Goal: Information Seeking & Learning: Learn about a topic

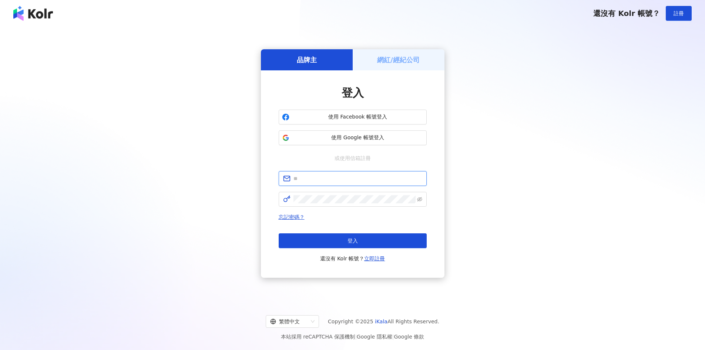
click at [335, 177] on input "text" at bounding box center [358, 178] width 129 height 8
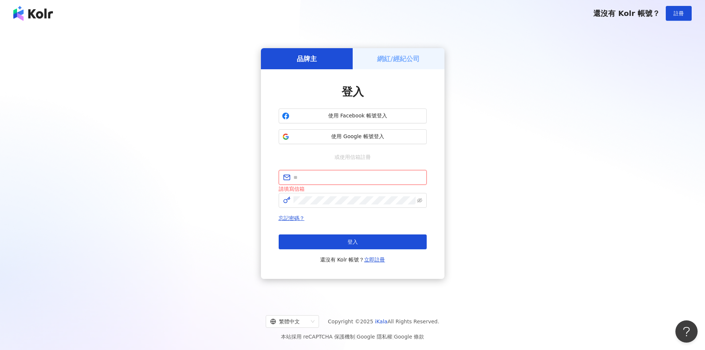
paste input "**********"
type input "**********"
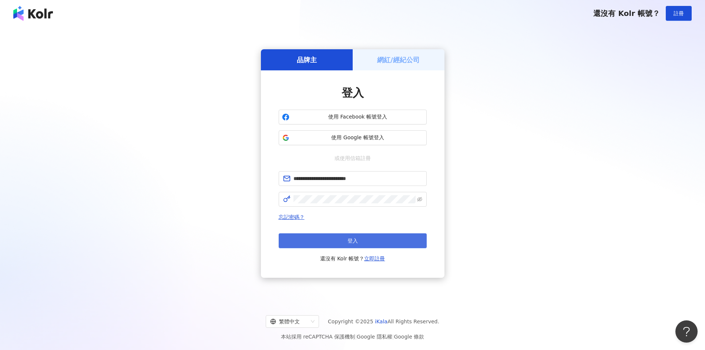
click at [355, 241] on span "登入" at bounding box center [353, 241] width 10 height 6
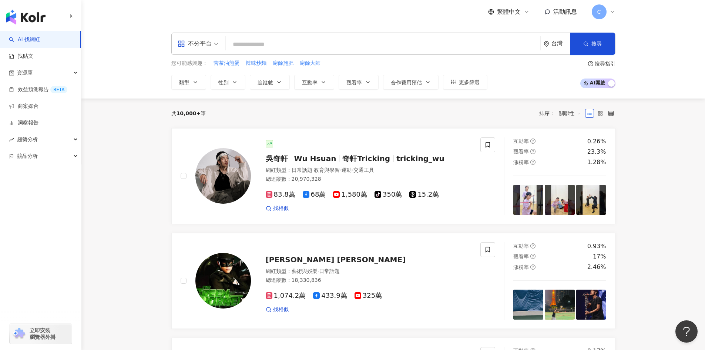
click at [263, 44] on input "search" at bounding box center [383, 44] width 309 height 14
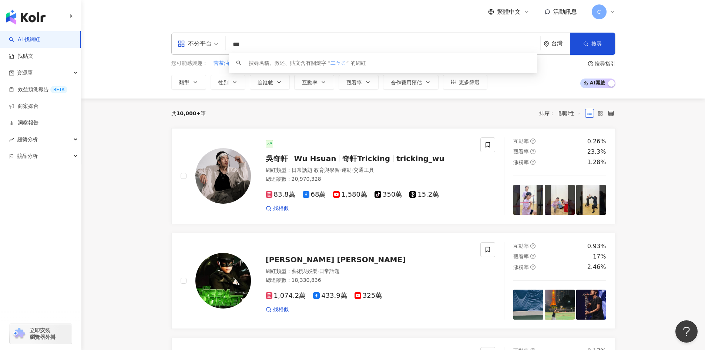
type input "**"
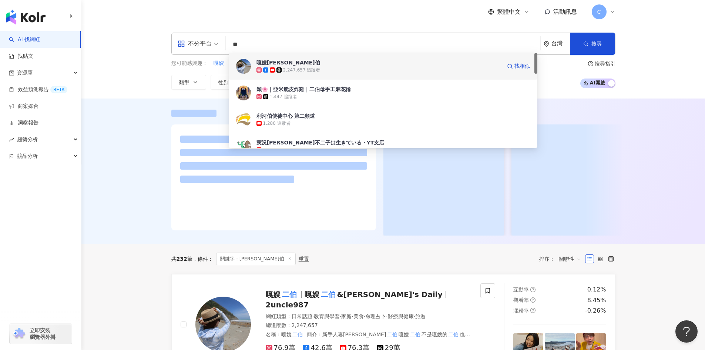
click at [294, 64] on span "嘎嫂[PERSON_NAME]伯" at bounding box center [379, 62] width 245 height 7
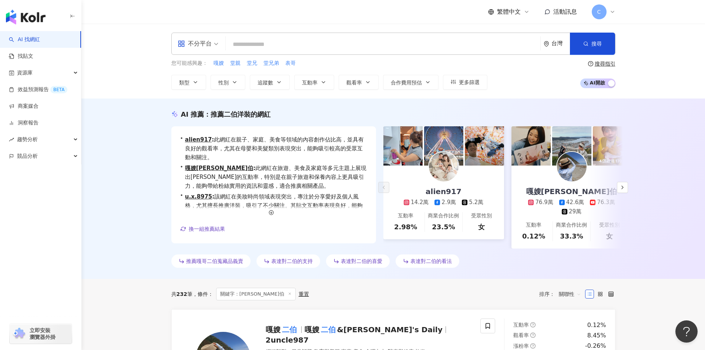
click at [268, 45] on input "search" at bounding box center [383, 44] width 309 height 14
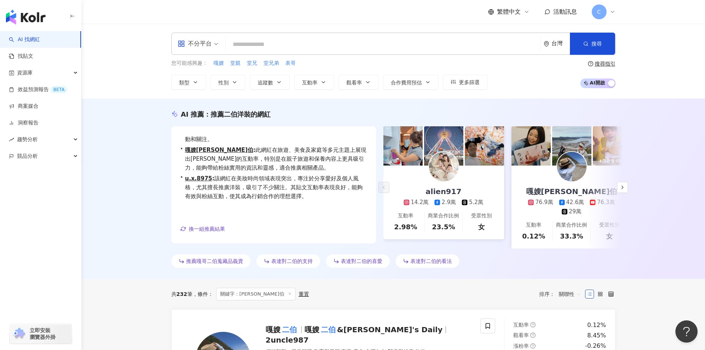
click at [284, 40] on input "search" at bounding box center [383, 44] width 309 height 14
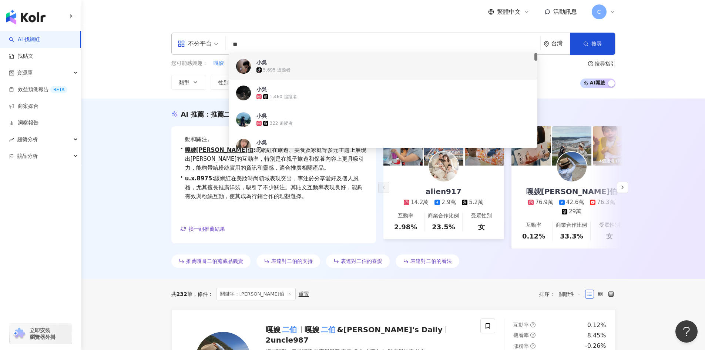
click at [233, 44] on input "**" at bounding box center [383, 44] width 309 height 14
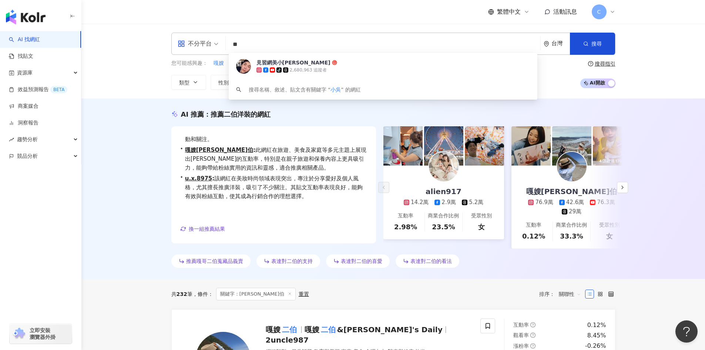
type input "*"
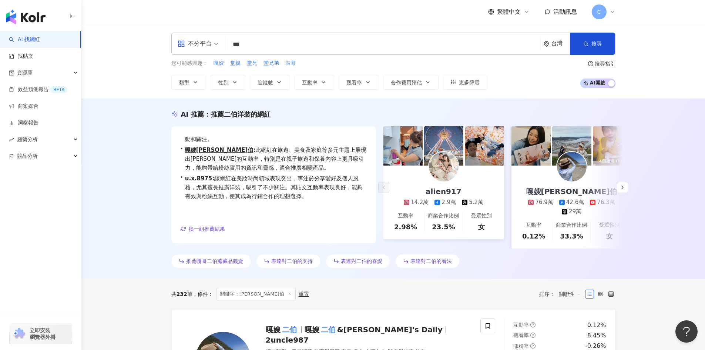
type input "**"
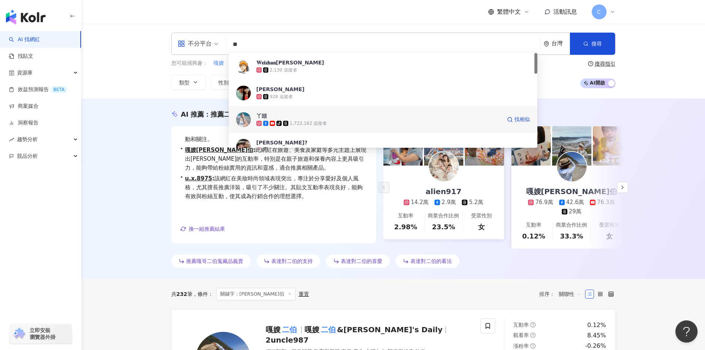
click at [246, 110] on div "丫頭 tiktok-icon 1,722,162 追蹤者 找相似" at bounding box center [383, 119] width 309 height 27
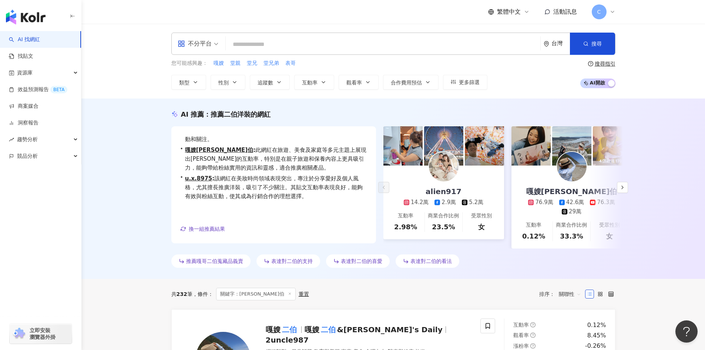
click at [316, 44] on input "search" at bounding box center [383, 44] width 309 height 14
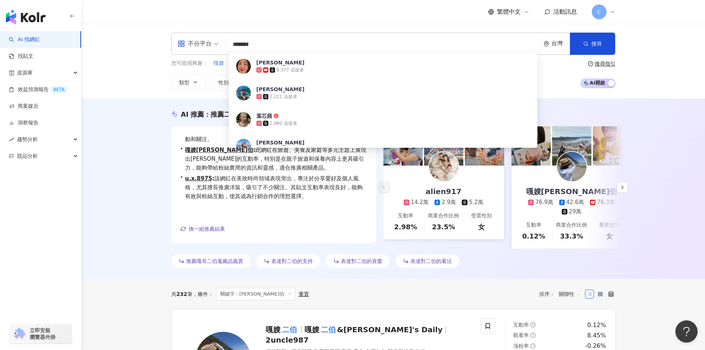
type input "*******"
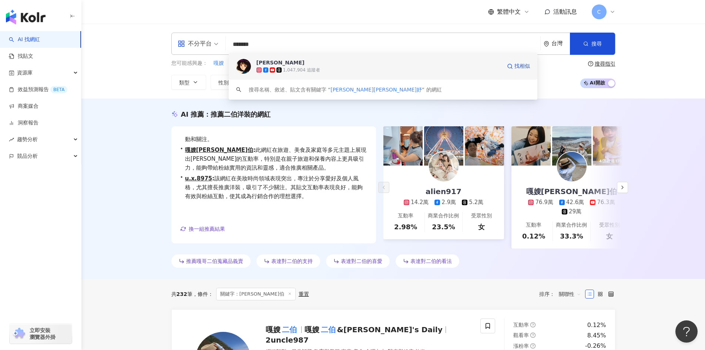
click at [277, 66] on div "1,047,904 追蹤者" at bounding box center [379, 69] width 245 height 7
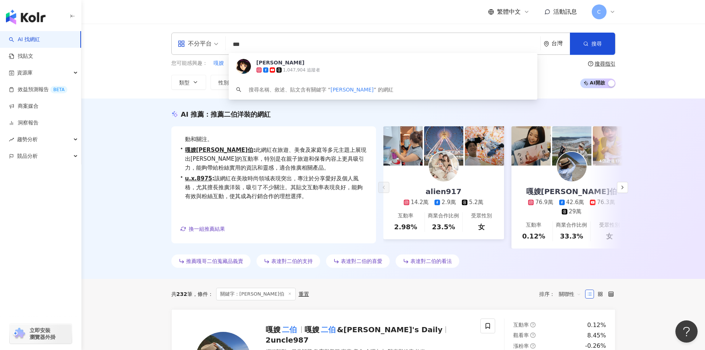
type input "**"
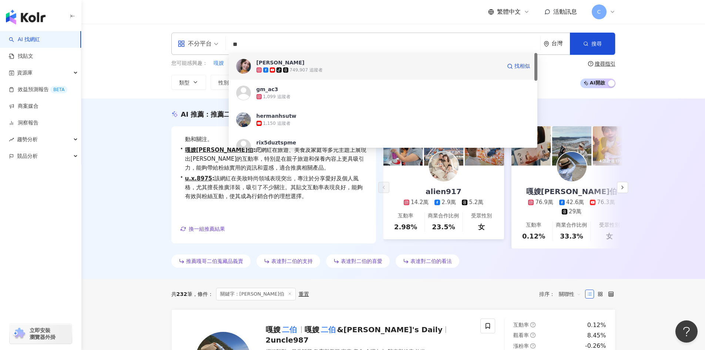
click at [295, 66] on span "徐海莉 Hailey" at bounding box center [379, 62] width 245 height 7
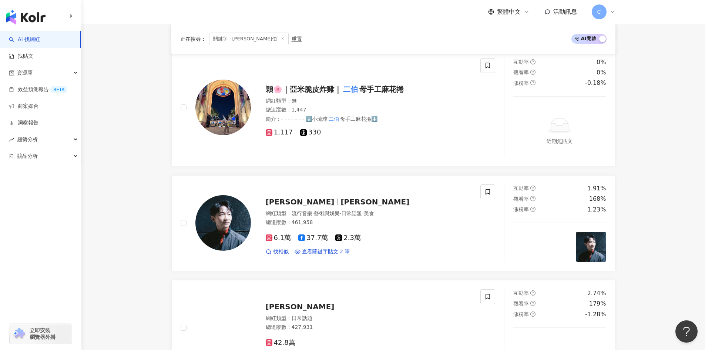
scroll to position [494, 0]
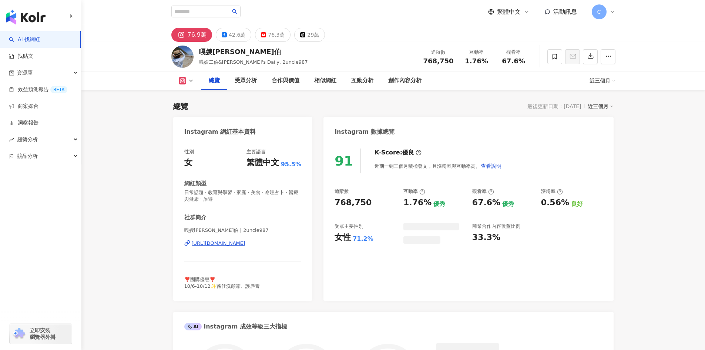
drag, startPoint x: 34, startPoint y: 61, endPoint x: 140, endPoint y: 60, distance: 105.5
click at [33, 60] on link "找貼文" at bounding box center [21, 56] width 24 height 7
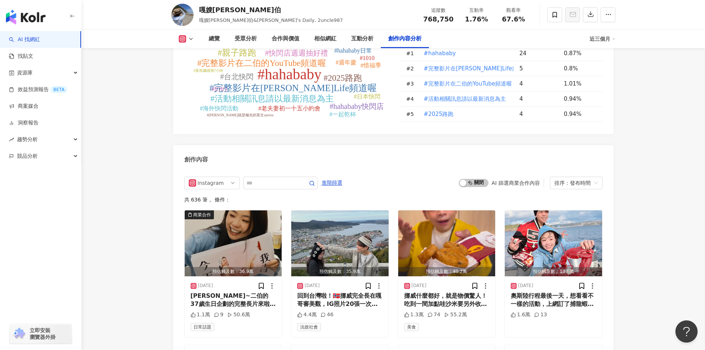
scroll to position [2180, 0]
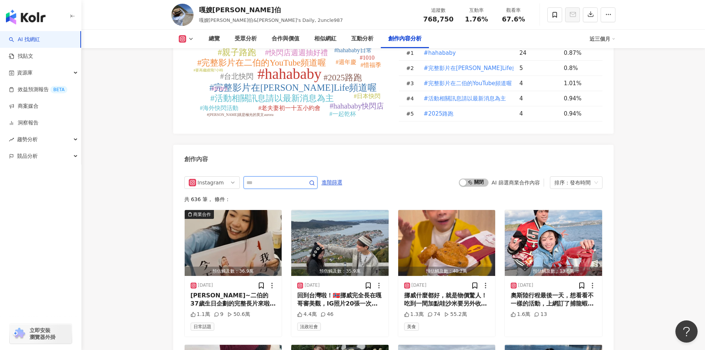
click at [278, 182] on input "text" at bounding box center [273, 182] width 52 height 9
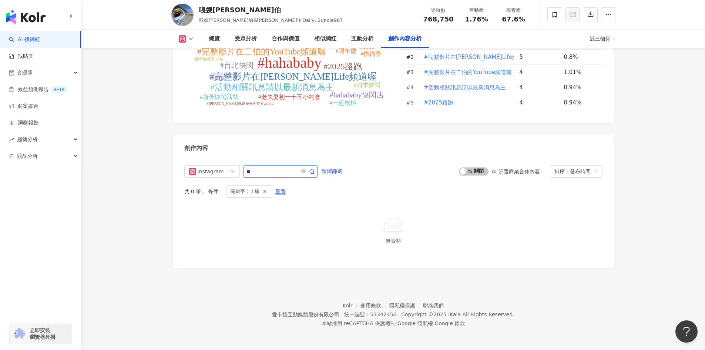
scroll to position [2192, 0]
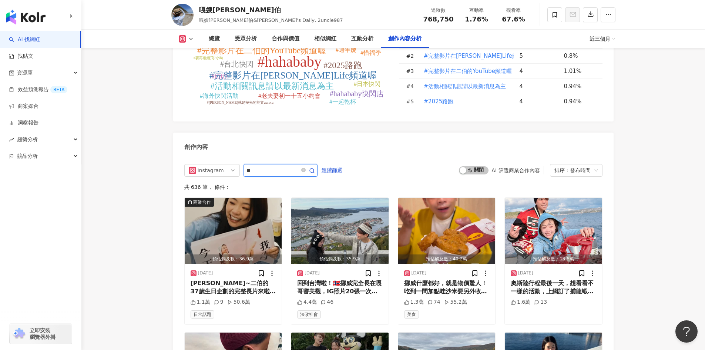
scroll to position [2277, 0]
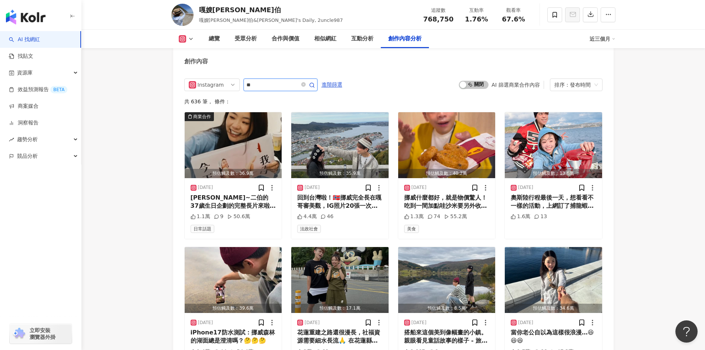
type input "*"
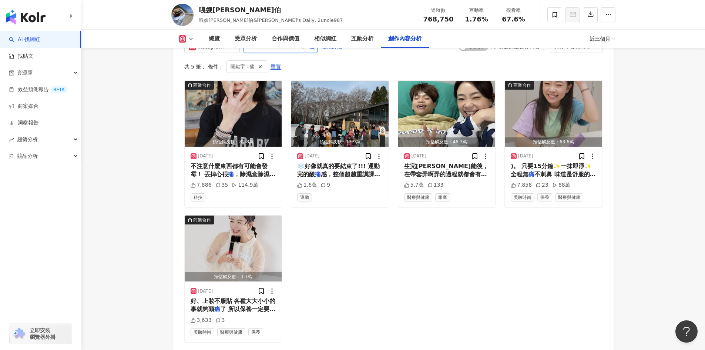
scroll to position [2316, 0]
drag, startPoint x: 247, startPoint y: 173, endPoint x: 216, endPoint y: 148, distance: 39.5
click at [216, 148] on div "2025/4/24 不注意什麼東西都有可能會發霉！ 丟掉心很 痛 ，除濕盒除濕袋耗材一直換荷包也是很 痛 ， 7,886 35 114.9萬 科技" at bounding box center [233, 176] width 97 height 61
click at [228, 169] on span "不注意什麼東西都有可能會發霉！ 丟掉心很" at bounding box center [229, 169] width 77 height 15
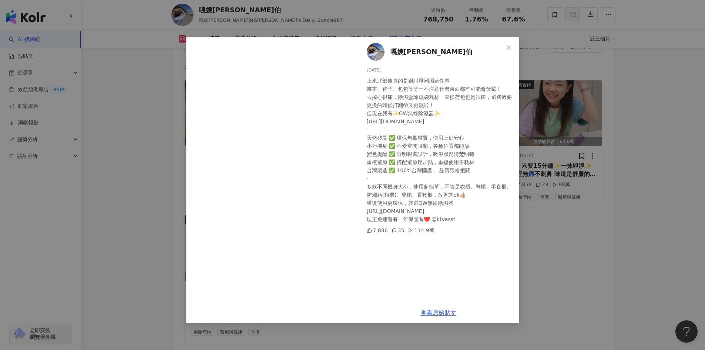
scroll to position [0, 0]
click at [508, 46] on icon "close" at bounding box center [509, 48] width 6 height 6
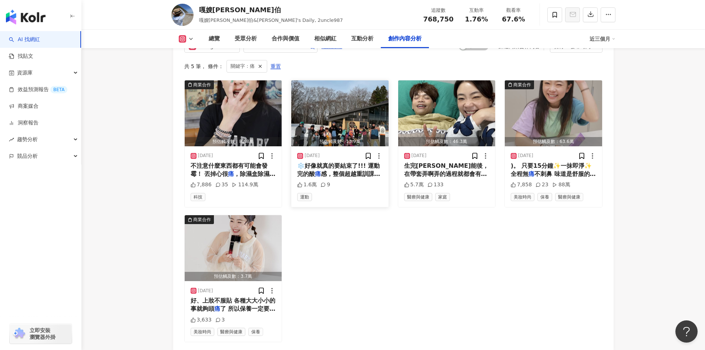
click at [367, 145] on div "預估觸及數：13.9萬" at bounding box center [339, 141] width 97 height 9
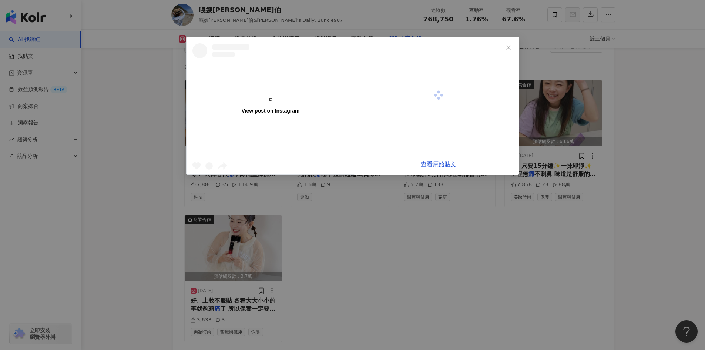
click at [353, 163] on div at bounding box center [274, 167] width 162 height 14
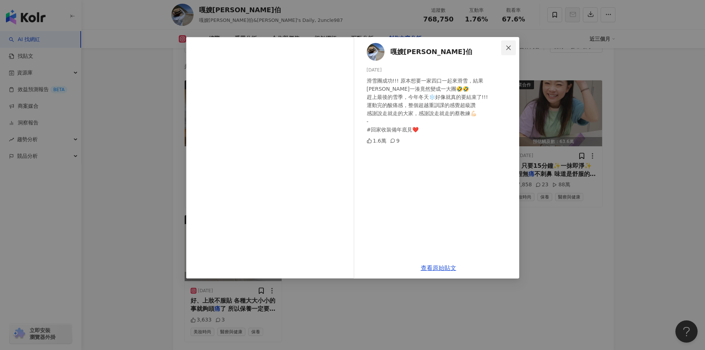
click at [507, 48] on icon "close" at bounding box center [509, 48] width 6 height 6
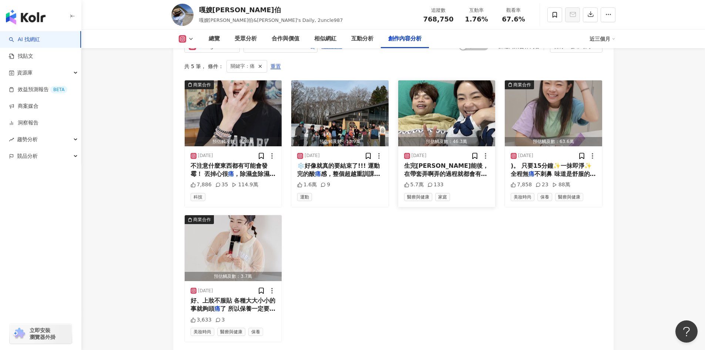
click at [441, 164] on span "生完蔡波能後，在帶套弄啊弄的過程就都會有" at bounding box center [446, 169] width 85 height 15
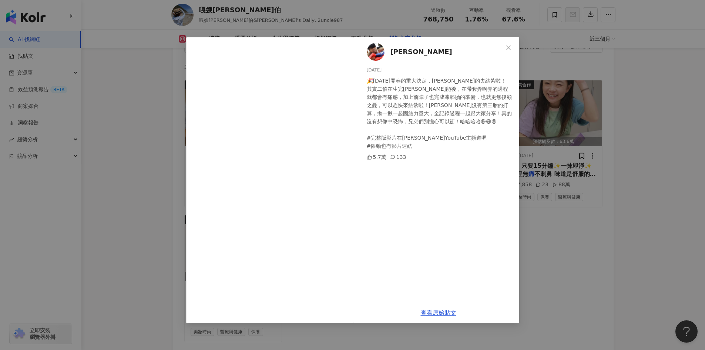
click at [571, 170] on div "蔡阿嘎 2025/2/10 🎉2025年開春的重大決定，嘎哥真的去結紮啦！ 其實二伯在生完蔡波能後，在帶套弄啊弄的過程就都會有痛感，加上前陣子也完成凍胚胎的準…" at bounding box center [352, 175] width 705 height 350
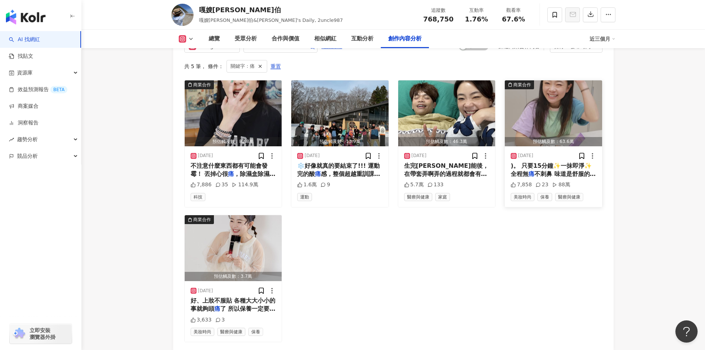
click at [563, 166] on span ")。 只要15分鐘✨一抹即淨✨全程無" at bounding box center [551, 169] width 81 height 15
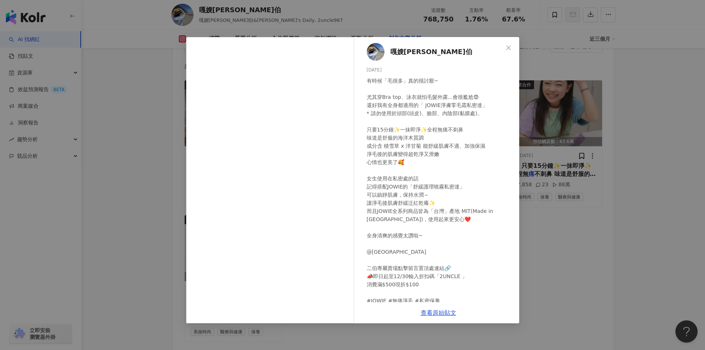
click at [555, 240] on div "嘎嫂二伯 2024/11/27 有時候「毛很多」真的很討厭~ 尤其穿Bra top、泳衣就怕毛髮外露...會很尷尬😨 還好我有全身都適用的「 JOWIE淨膚零…" at bounding box center [352, 175] width 705 height 350
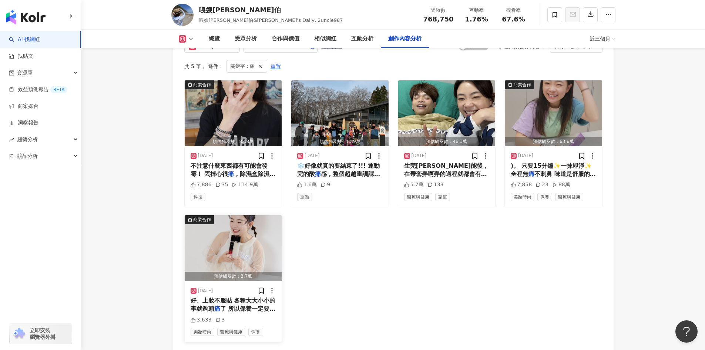
click at [221, 311] on span "了 所以保養一定要超簡單 介紹" at bounding box center [233, 312] width 85 height 15
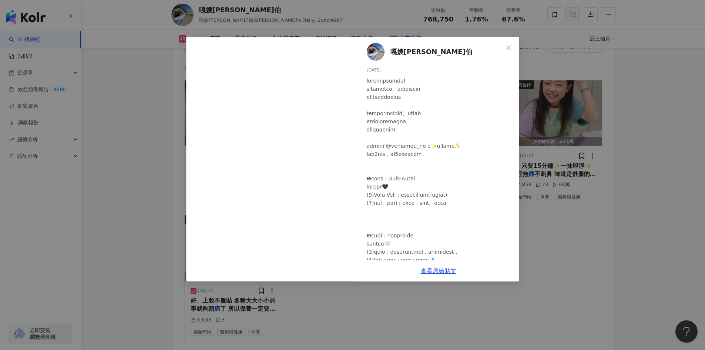
click at [583, 220] on div "嘎嫂二伯 2024/10/24 3,633 3 查看原始貼文" at bounding box center [352, 175] width 705 height 350
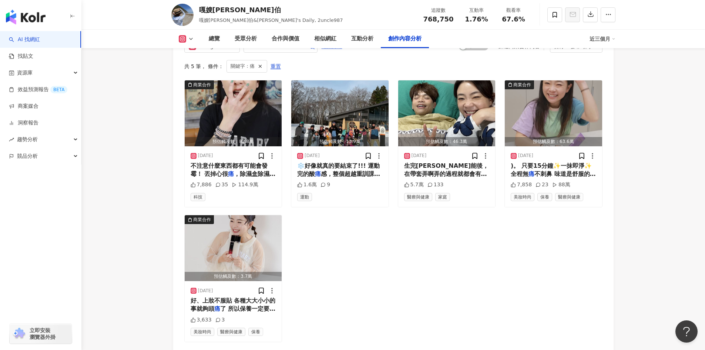
scroll to position [2193, 0]
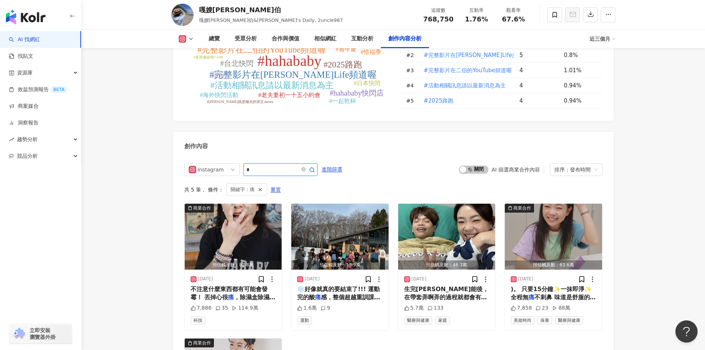
click at [265, 171] on input "*" at bounding box center [273, 169] width 52 height 9
type input "*"
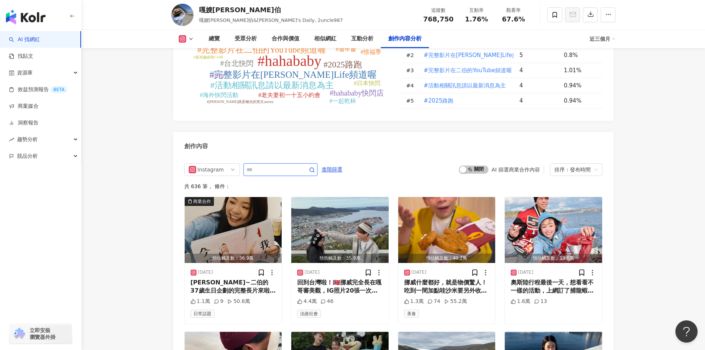
scroll to position [2277, 0]
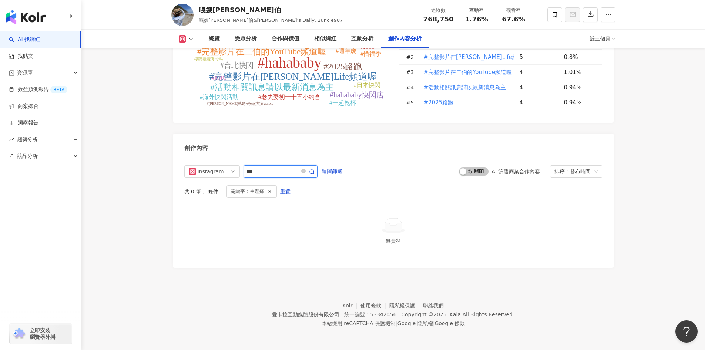
scroll to position [2192, 0]
type input "*"
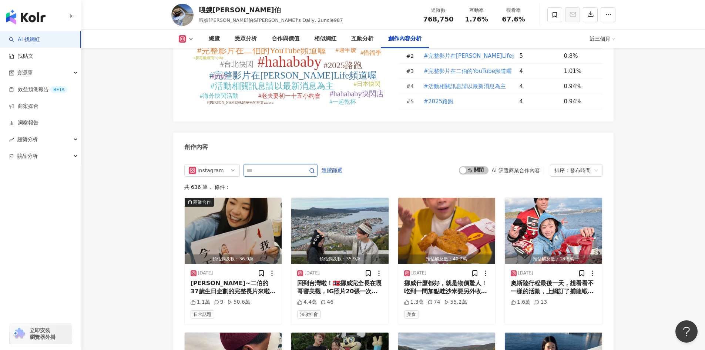
scroll to position [2277, 0]
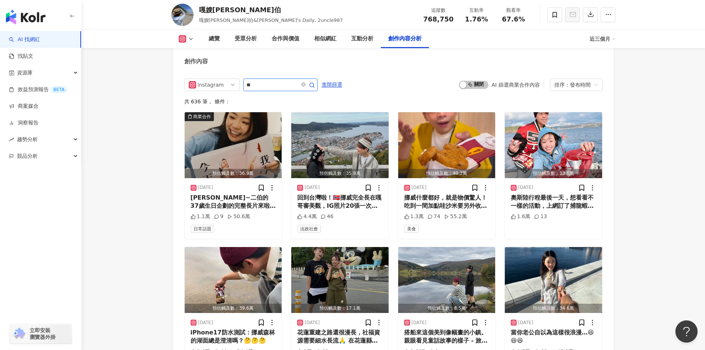
type input "**"
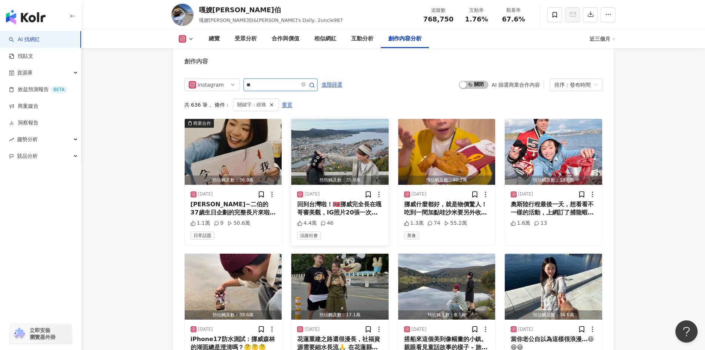
scroll to position [2192, 0]
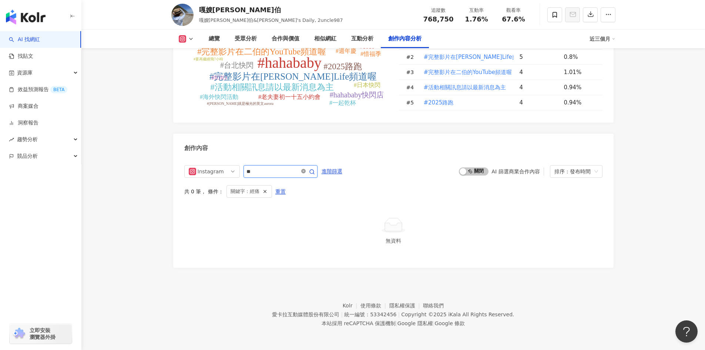
click at [306, 170] on icon "close-circle" at bounding box center [303, 171] width 4 height 4
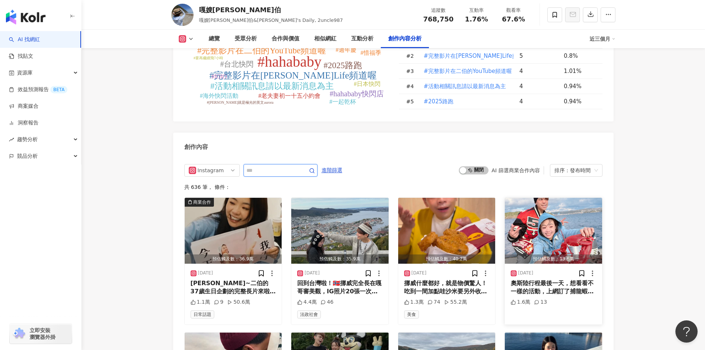
scroll to position [2277, 0]
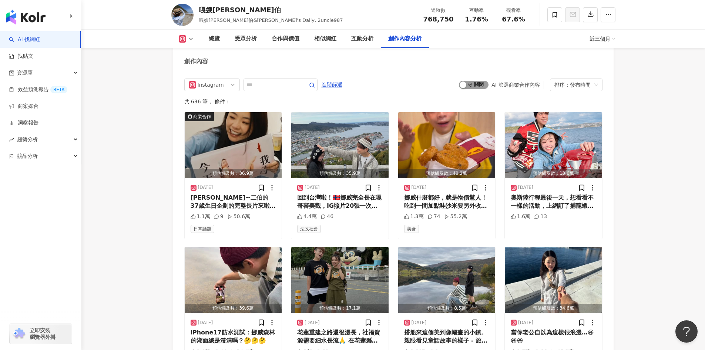
click at [467, 86] on div "button" at bounding box center [463, 84] width 7 height 7
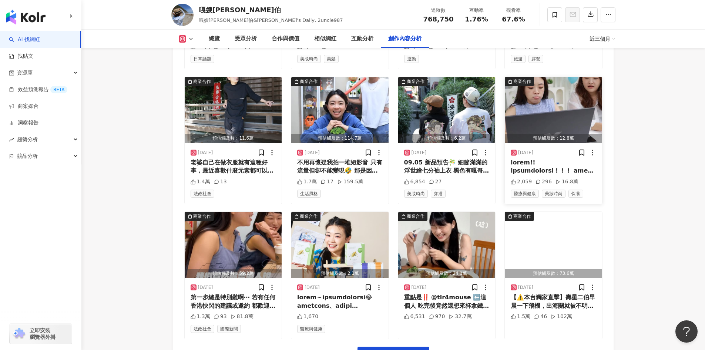
scroll to position [2448, 0]
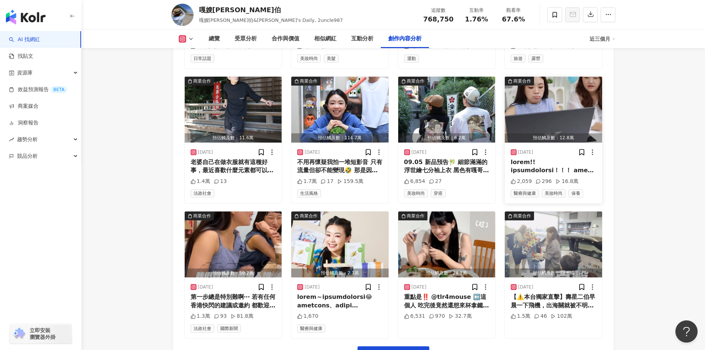
click at [554, 162] on div at bounding box center [554, 166] width 86 height 17
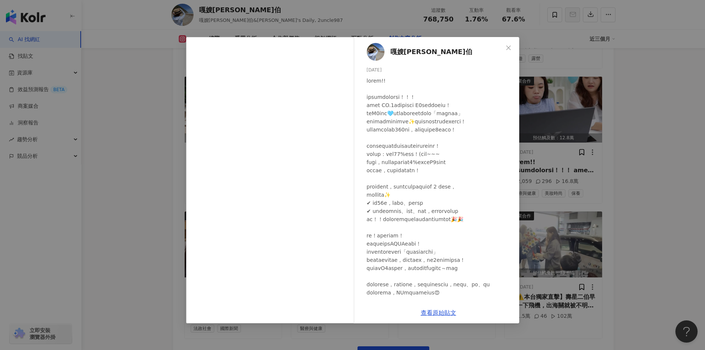
click at [586, 219] on div "嘎嫂二伯 2025/9/3 2,059 296 16.8萬 查看原始貼文" at bounding box center [352, 175] width 705 height 350
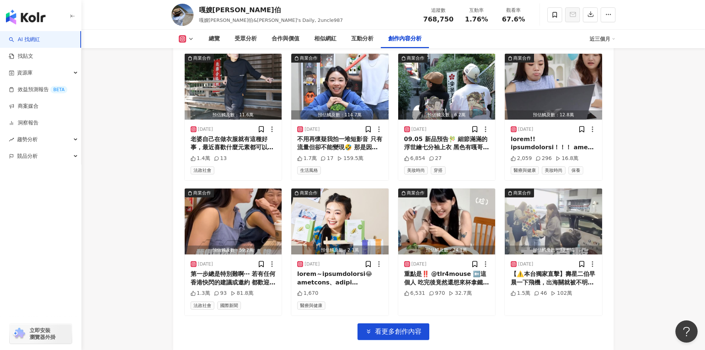
scroll to position [2555, 0]
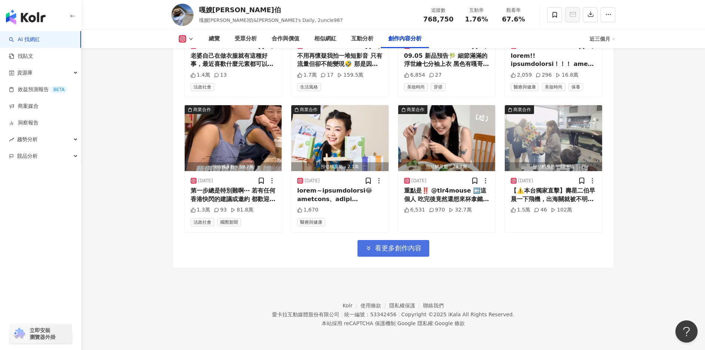
click at [407, 241] on button "看更多創作內容" at bounding box center [394, 248] width 72 height 17
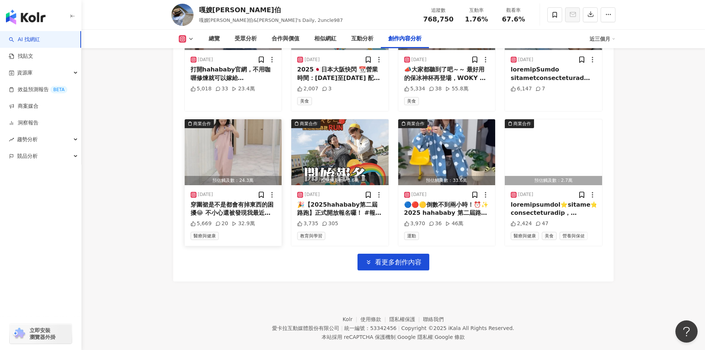
scroll to position [2950, 0]
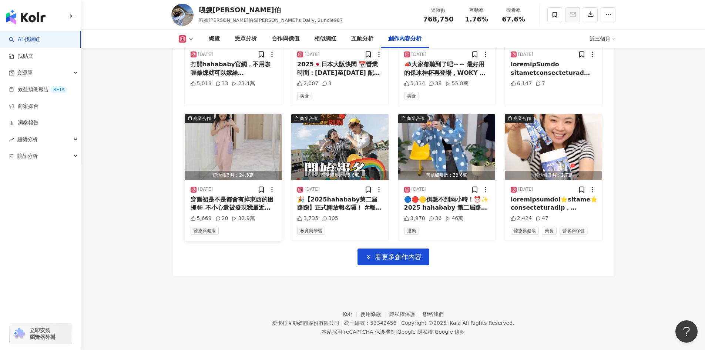
click at [237, 203] on div "穿圍裙是不是都會有掉東西的困擾😂 不小心還被發現我最近的秘密武器 ▶️就是璦研司的光之飲跟采亮葉黃素 📍光之飲融合冰晶番茄、玻尿酸、穀光甘肽、玫瑰花瓣… 每天…" at bounding box center [234, 204] width 86 height 17
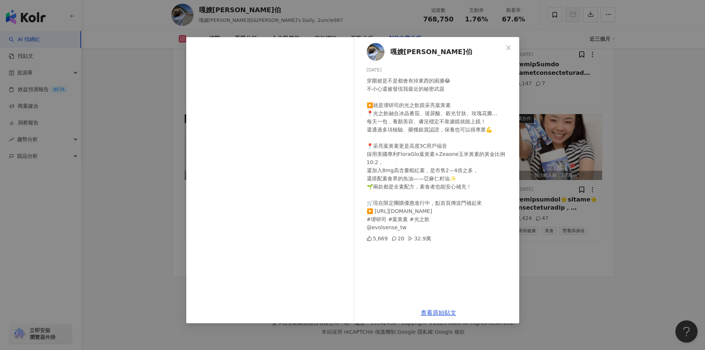
click at [596, 171] on div "嘎嫂二伯 2025/8/11 穿圍裙是不是都會有掉東西的困擾😂 不小心還被發現我最近的秘密武器 ▶️就是璦研司的光之飲跟采亮葉黃素 📍光之飲融合冰晶番茄、玻尿…" at bounding box center [352, 175] width 705 height 350
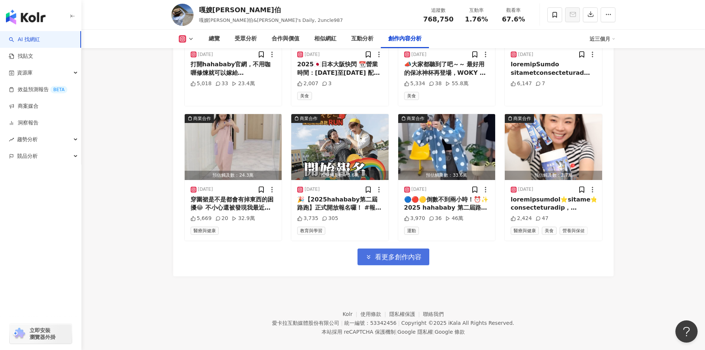
click at [389, 255] on span "看更多創作內容" at bounding box center [398, 257] width 47 height 8
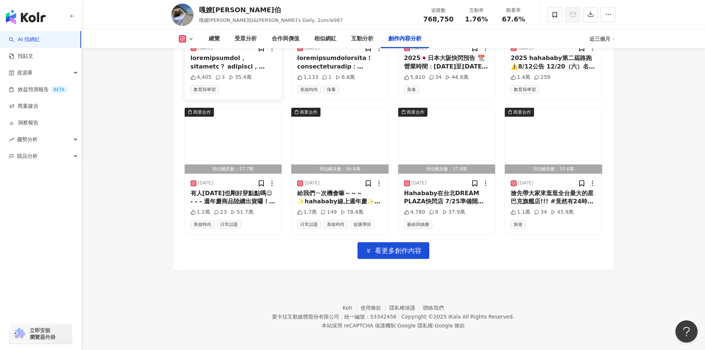
scroll to position [3362, 0]
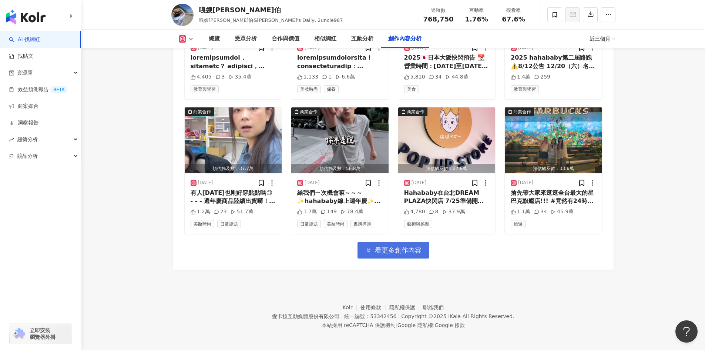
click at [384, 250] on span "看更多創作內容" at bounding box center [398, 250] width 47 height 8
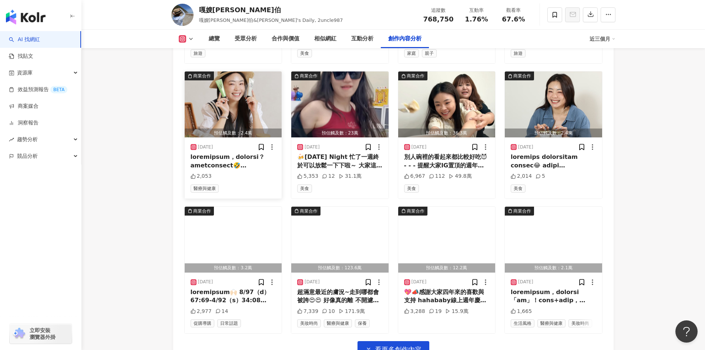
scroll to position [3669, 0]
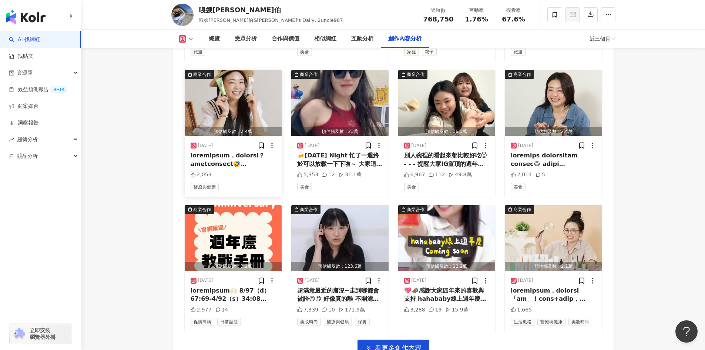
click at [239, 163] on div at bounding box center [234, 159] width 86 height 17
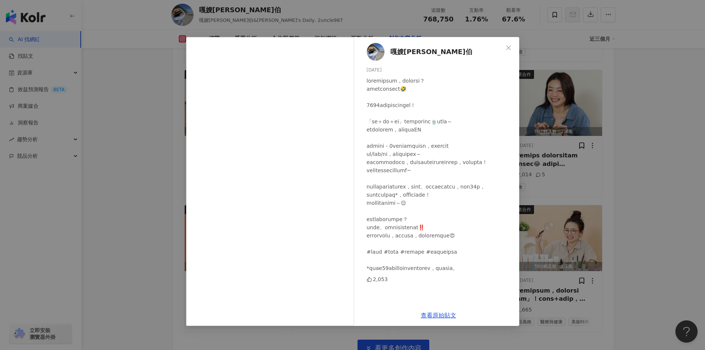
click at [654, 180] on div "嘎嫂二伯 2025/7/21 2,053 查看原始貼文" at bounding box center [352, 175] width 705 height 350
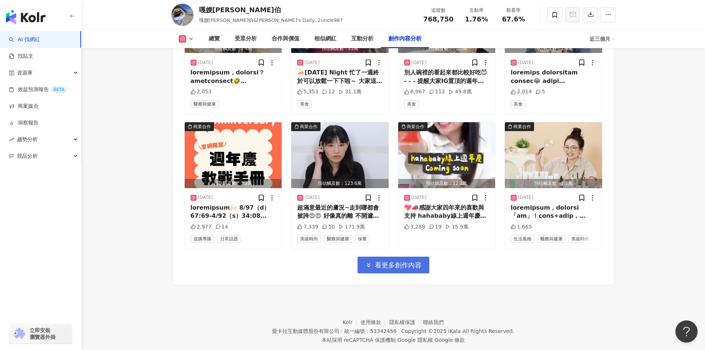
scroll to position [3753, 0]
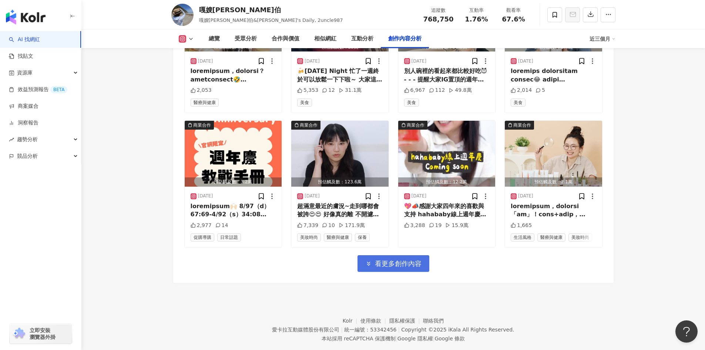
click at [408, 258] on button "看更多創作內容" at bounding box center [394, 263] width 72 height 17
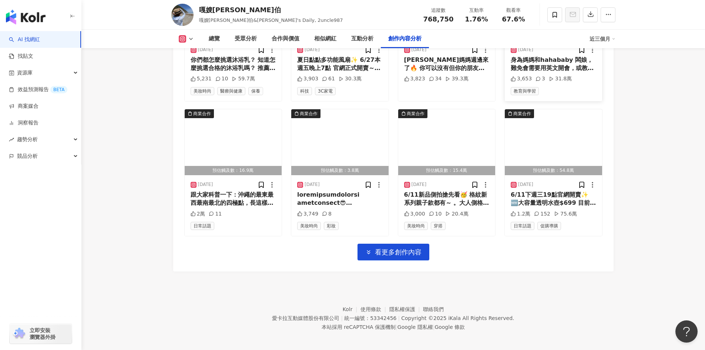
scroll to position [4174, 0]
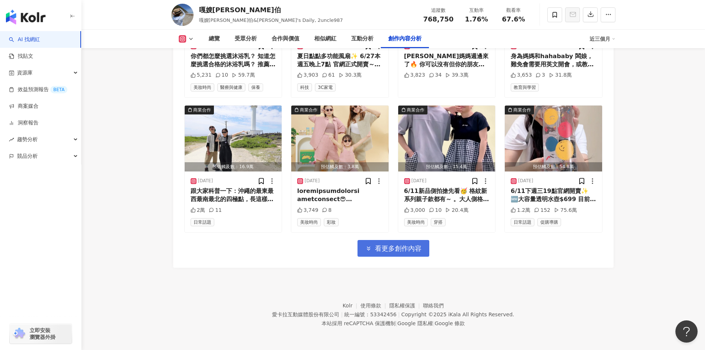
click at [395, 256] on button "看更多創作內容" at bounding box center [394, 248] width 72 height 17
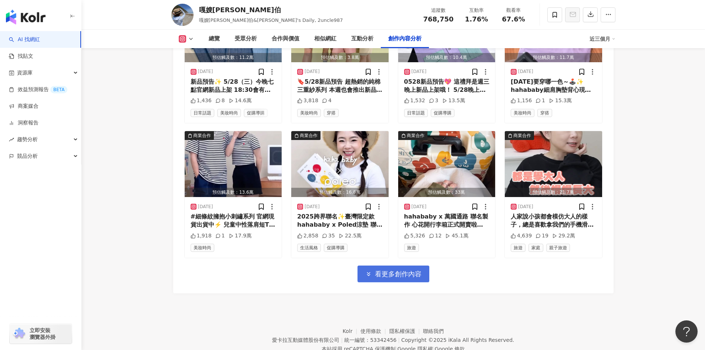
scroll to position [4553, 0]
click at [394, 273] on span "看更多創作內容" at bounding box center [398, 274] width 47 height 8
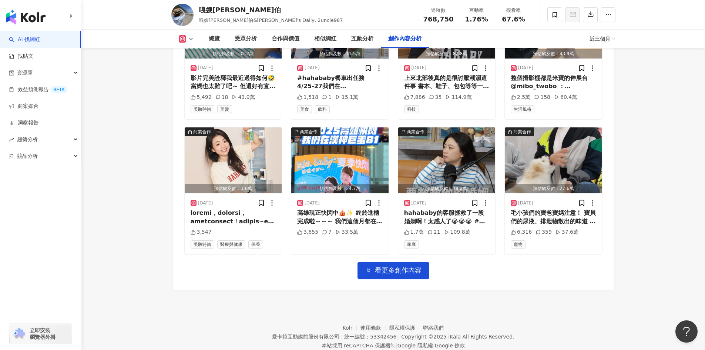
scroll to position [4984, 0]
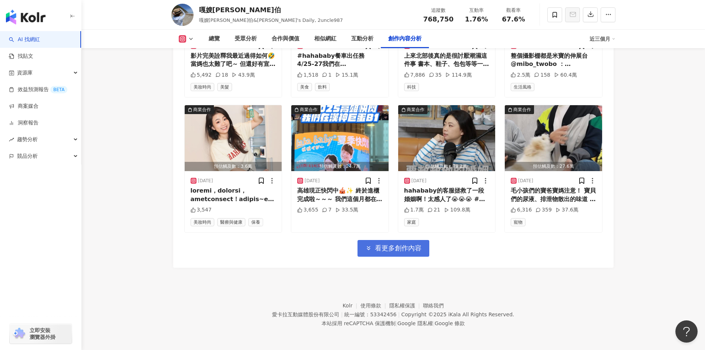
click at [394, 254] on button "看更多創作內容" at bounding box center [394, 248] width 72 height 17
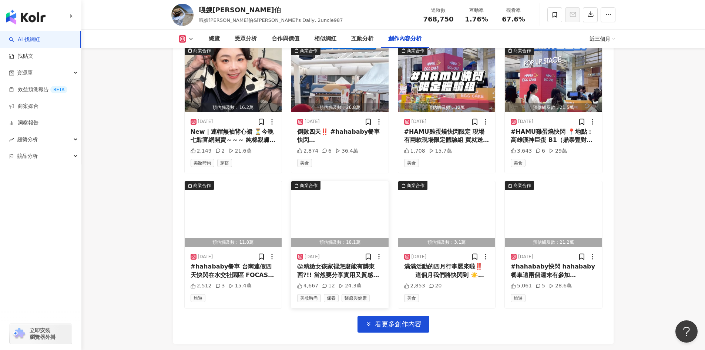
scroll to position [5313, 0]
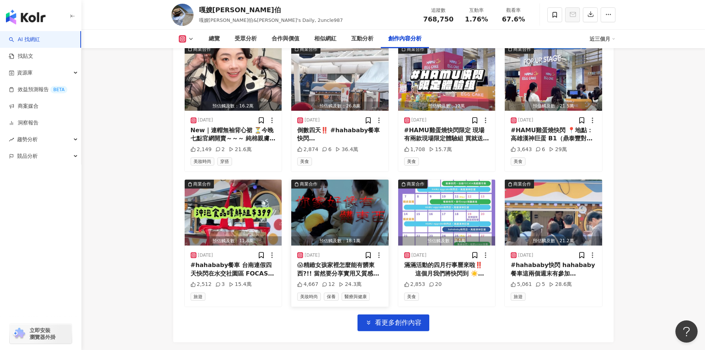
click at [344, 268] on div "😱精緻女孩家裡怎麼能有髒東西?!! 當然要分享實用又質感的好東西給剛搬新家的ㄌㄡˊ禁慾🍎 來自成立 13 年高質感選物平 @citiesocial 首度推出的…" at bounding box center [340, 269] width 86 height 17
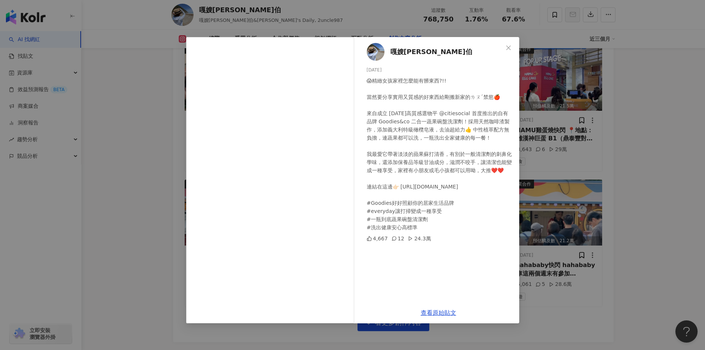
click at [629, 120] on div "嘎嫂二伯 2025/4/2 😱精緻女孩家裡怎麼能有髒東西?!! 當然要分享實用又質感的好東西給剛搬新家的ㄌㄡˊ禁慾🍎 來自成立 13 年高質感選物平 @cit…" at bounding box center [352, 175] width 705 height 350
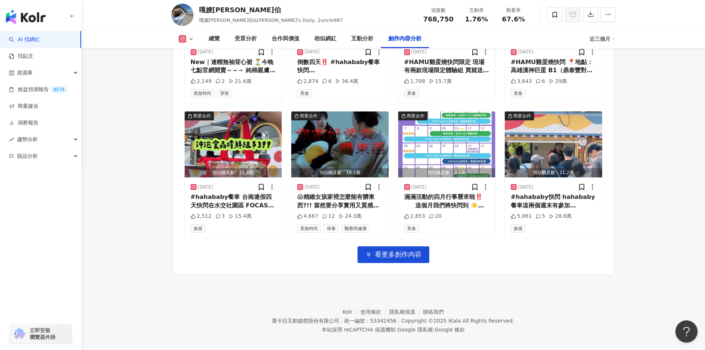
scroll to position [5382, 0]
click at [314, 203] on div "😱精緻女孩家裡怎麼能有髒東西?!! 當然要分享實用又質感的好東西給剛搬新家的ㄌㄡˊ禁慾🍎 來自成立 13 年高質感選物平 @citiesocial 首度推出的…" at bounding box center [340, 201] width 86 height 17
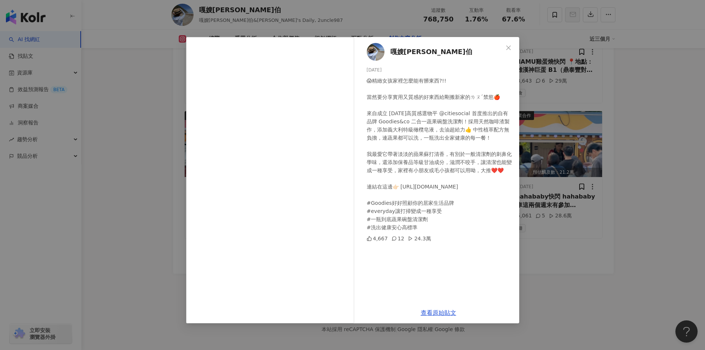
click at [571, 190] on div "嘎嫂二伯 2025/4/2 😱精緻女孩家裡怎麼能有髒東西?!! 當然要分享實用又質感的好東西給剛搬新家的ㄌㄡˊ禁慾🍎 來自成立 13 年高質感選物平 @cit…" at bounding box center [352, 175] width 705 height 350
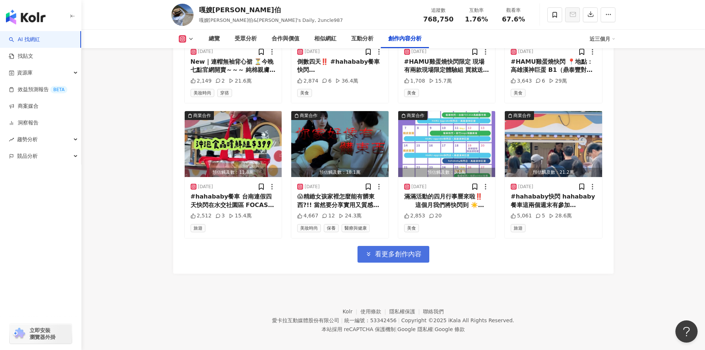
click at [421, 257] on span "看更多創作內容" at bounding box center [398, 254] width 47 height 8
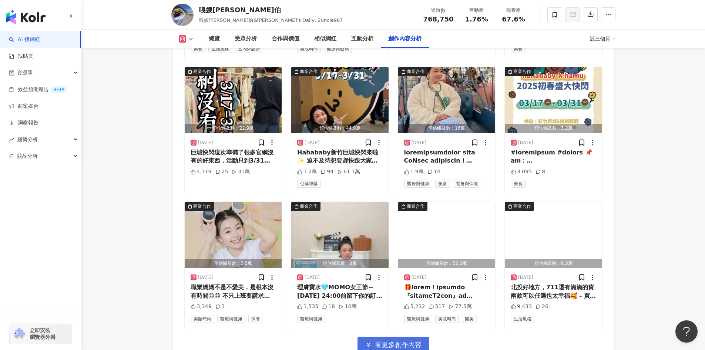
scroll to position [5696, 0]
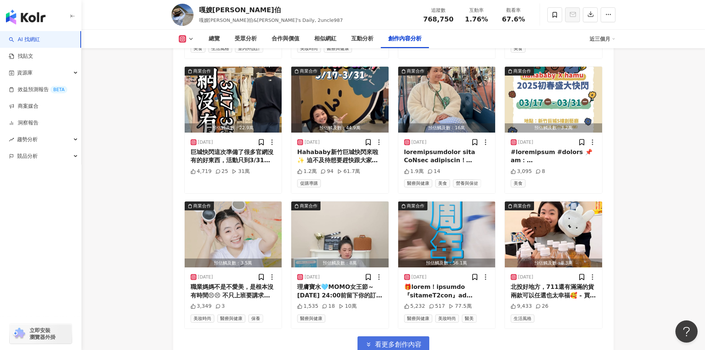
click at [407, 339] on button "看更多創作內容" at bounding box center [394, 344] width 72 height 17
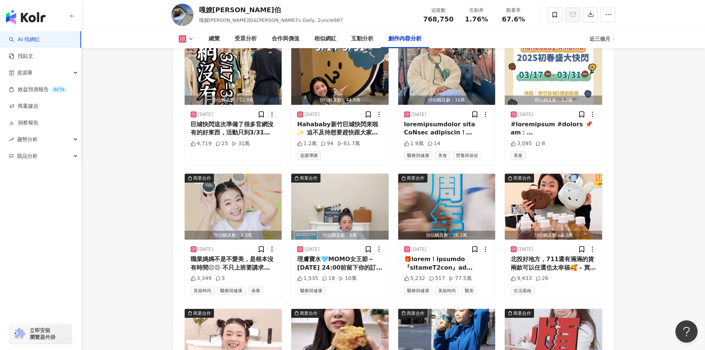
scroll to position [5724, 0]
click at [442, 134] on div at bounding box center [447, 128] width 86 height 17
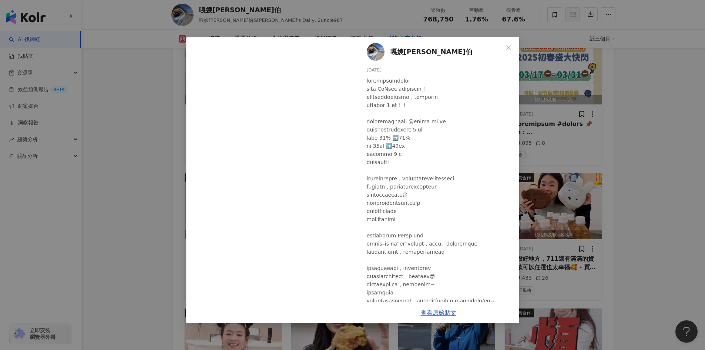
scroll to position [103, 0]
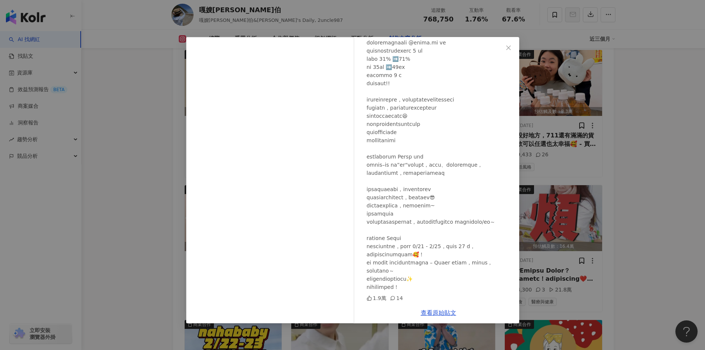
click at [634, 157] on div "嘎嫂二伯 2025/3/17 1.9萬 14 查看原始貼文" at bounding box center [352, 175] width 705 height 350
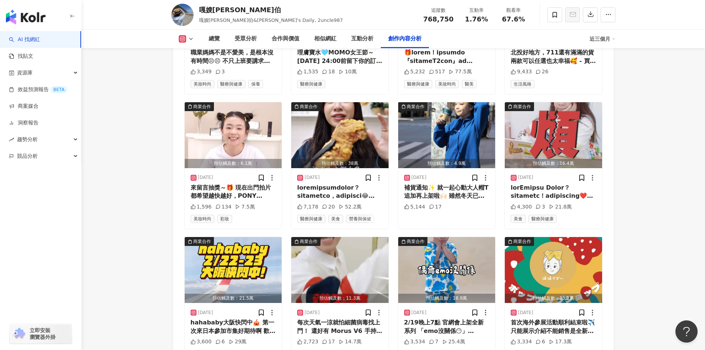
scroll to position [5935, 0]
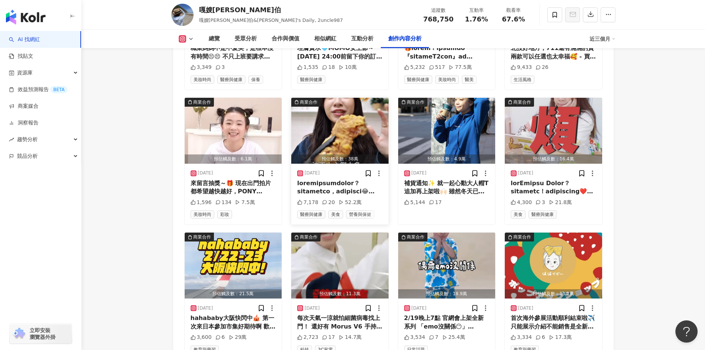
click at [335, 187] on div at bounding box center [340, 187] width 86 height 17
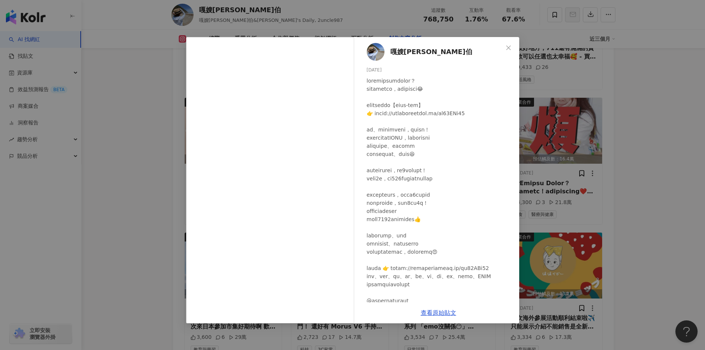
scroll to position [38, 0]
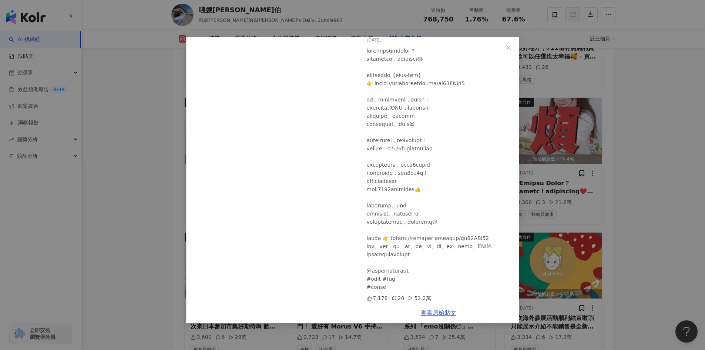
click at [616, 161] on div "嘎嫂二伯 2025/3/4 7,178 20 52.2萬 查看原始貼文" at bounding box center [352, 175] width 705 height 350
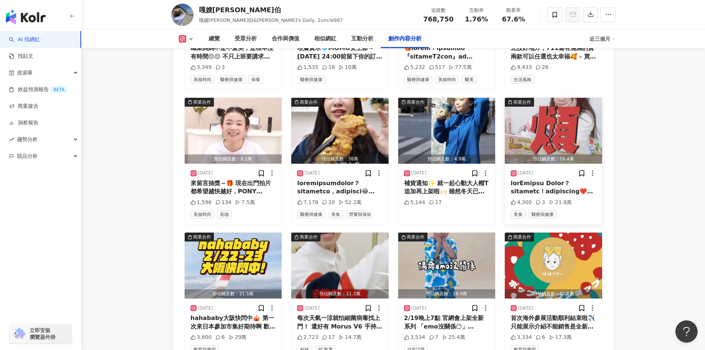
click at [525, 184] on div at bounding box center [554, 187] width 86 height 17
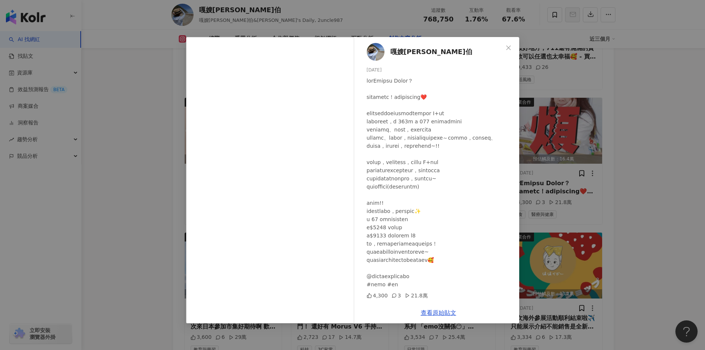
scroll to position [6, 0]
click at [605, 167] on div "嘎嫂二伯 2025/2/24 4,300 3 21.8萬 查看原始貼文" at bounding box center [352, 175] width 705 height 350
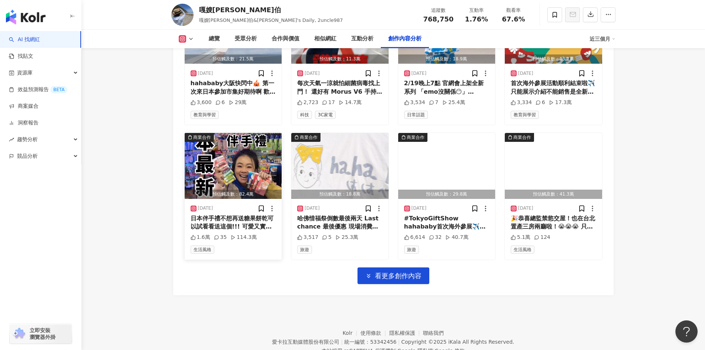
scroll to position [6170, 0]
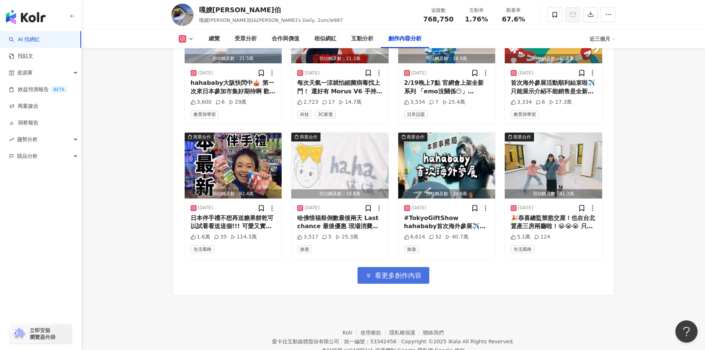
click at [400, 273] on span "看更多創作內容" at bounding box center [398, 275] width 47 height 8
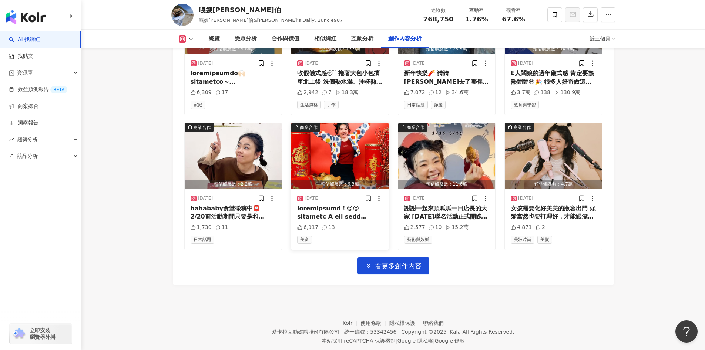
scroll to position [6585, 0]
click at [412, 267] on span "看更多創作內容" at bounding box center [398, 265] width 47 height 8
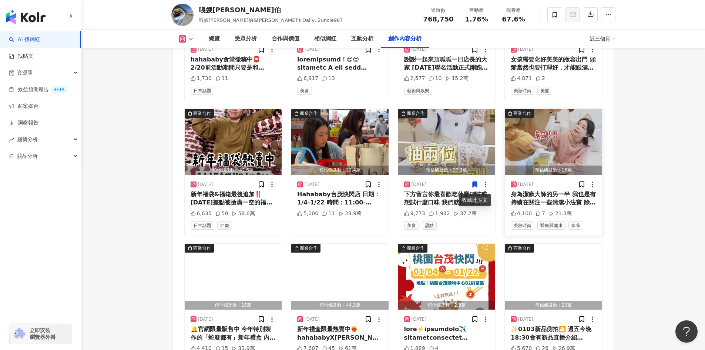
scroll to position [6734, 0]
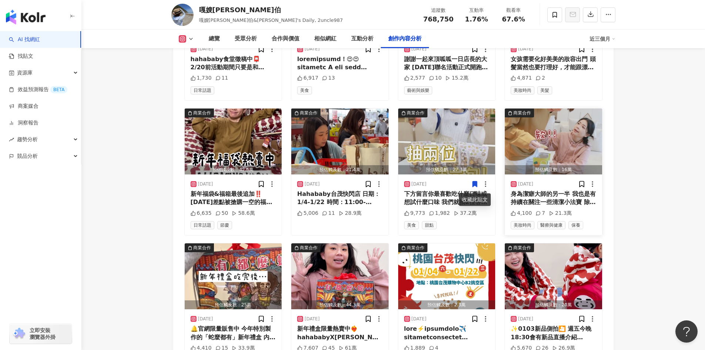
click at [554, 192] on div "身為潔癖大師的另一半 我也是有持續在關注一些清潔小法寶 除了省力之外成分也很重要 尤其給小朋友使用的更要安全安心 推薦你們使用🛡️” 黃金盾” 🌟黃金盾泡沫式…" at bounding box center [554, 198] width 86 height 17
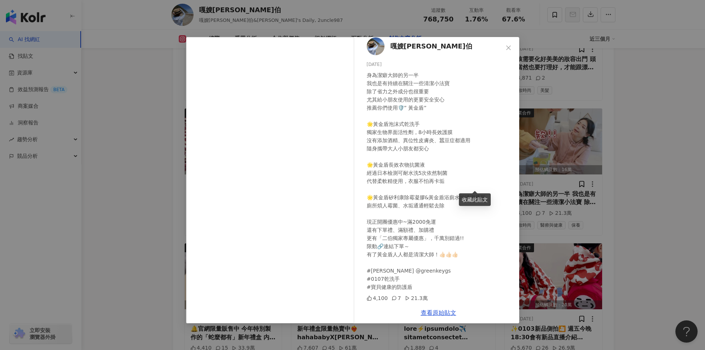
scroll to position [6981, 0]
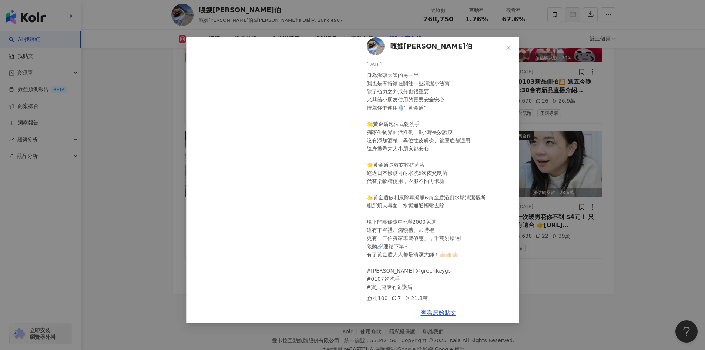
click at [550, 180] on div "嘎嫂二伯 2025/1/6 身為潔癖大師的另一半 我也是有持續在關注一些清潔小法寶 除了省力之外成分也很重要 尤其給小朋友使用的更要安全安心 推薦你們使用🛡️…" at bounding box center [352, 175] width 705 height 350
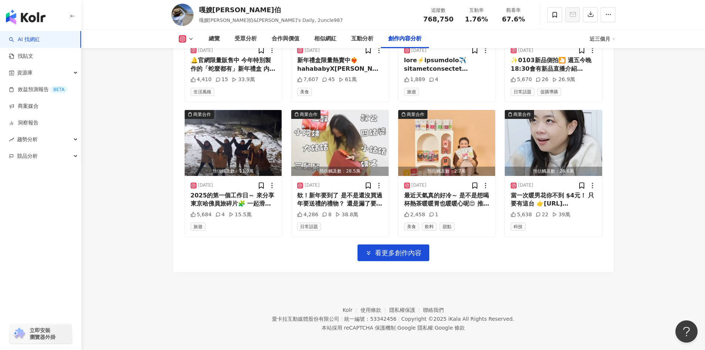
scroll to position [7003, 0]
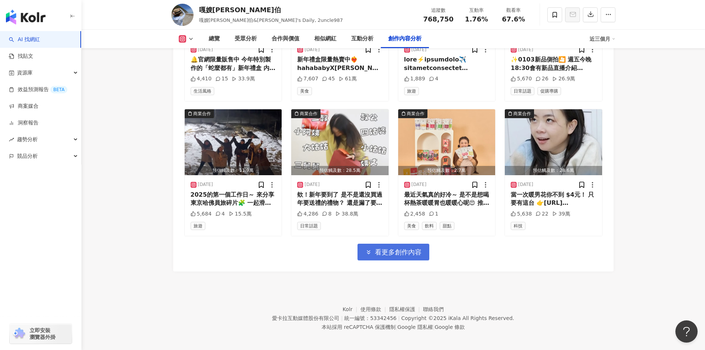
click at [379, 256] on span "看更多創作內容" at bounding box center [398, 252] width 47 height 8
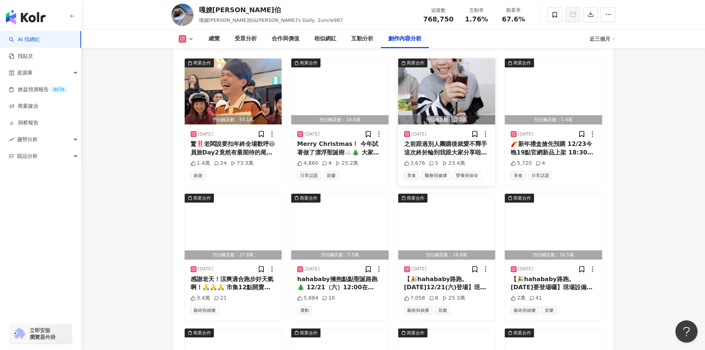
scroll to position [7187, 0]
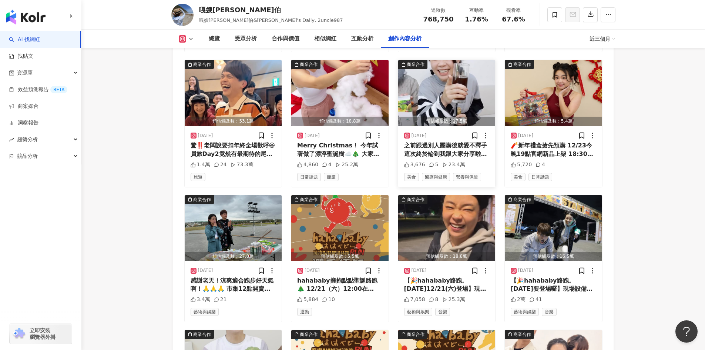
click at [438, 155] on div "之前跟過別人團購後就愛不釋手 這次終於輪到我跟大家分享啦❤️ 不管你是外食族或是常常覺得排便不順暢， 都推薦你來一杯「點生活蔬果發酵液」 沒有討厭的蔬菜味，可…" at bounding box center [447, 149] width 86 height 17
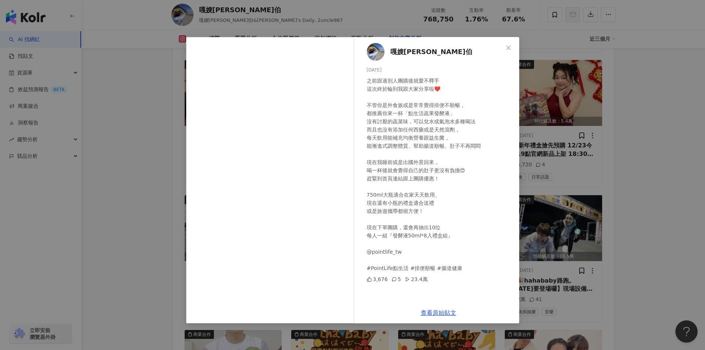
click at [619, 165] on div "嘎嫂二伯 2024/12/23 之前跟過別人團購後就愛不釋手 這次終於輪到我跟大家分享啦❤️ 不管你是外食族或是常常覺得排便不順暢， 都推薦你來一杯「點生活蔬…" at bounding box center [352, 175] width 705 height 350
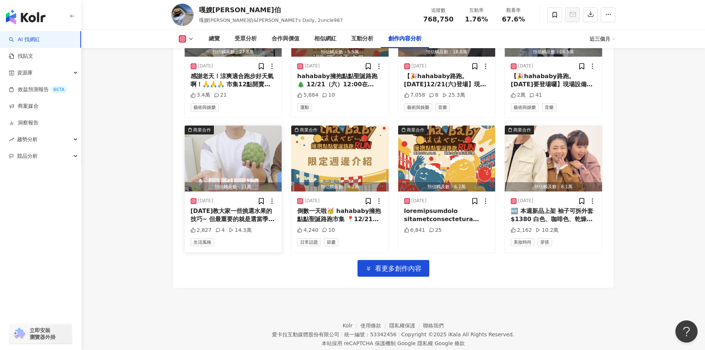
scroll to position [7392, 0]
click at [413, 268] on span "看更多創作內容" at bounding box center [398, 268] width 47 height 8
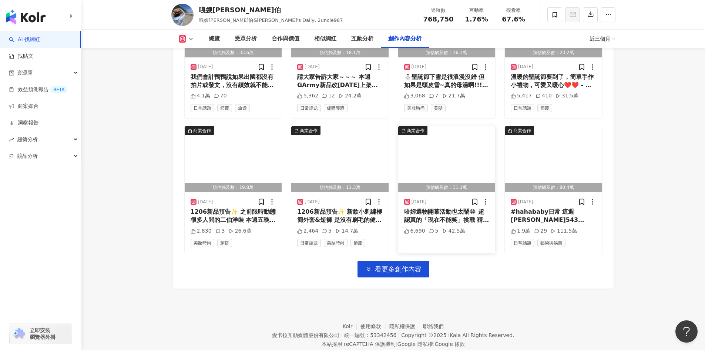
scroll to position [7797, 0]
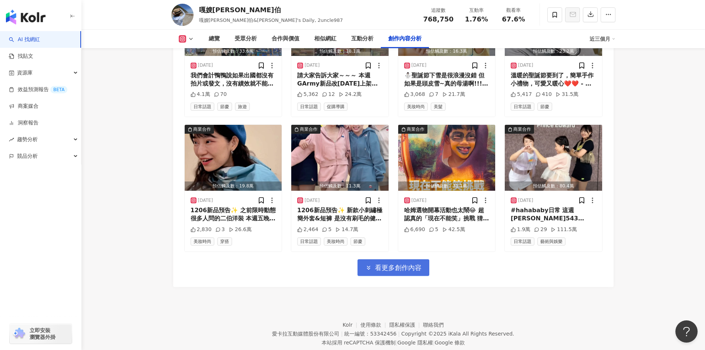
click at [403, 267] on span "看更多創作內容" at bounding box center [398, 268] width 47 height 8
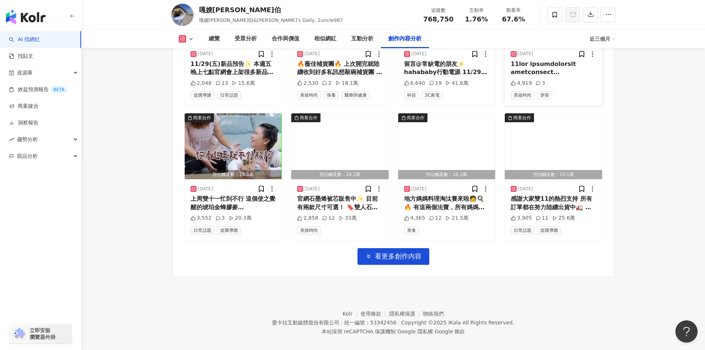
scroll to position [8222, 0]
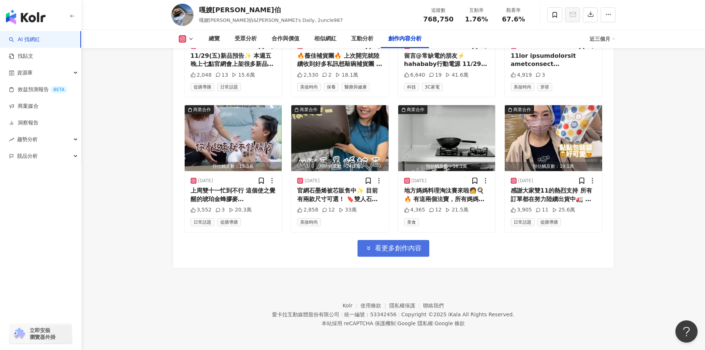
click at [391, 243] on button "看更多創作內容" at bounding box center [394, 248] width 72 height 17
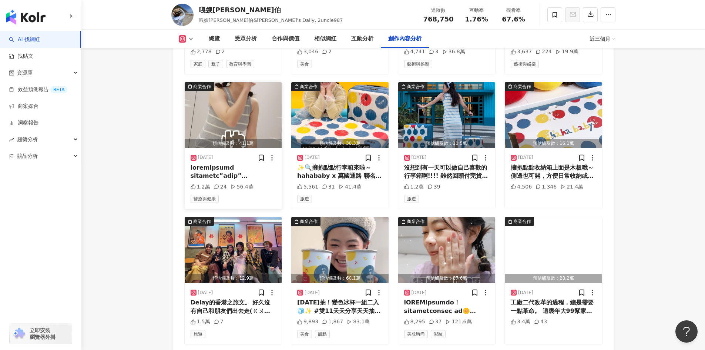
scroll to position [8515, 0]
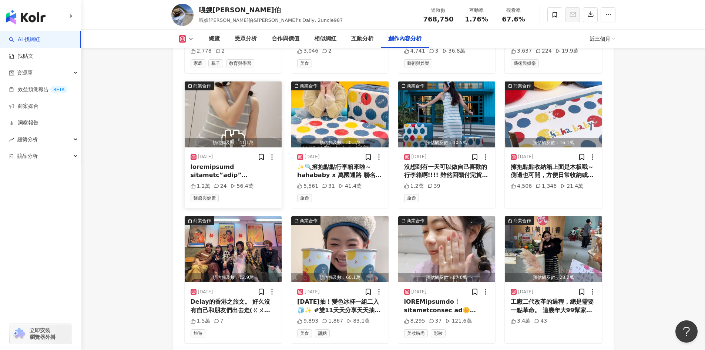
click at [247, 167] on div at bounding box center [234, 171] width 86 height 17
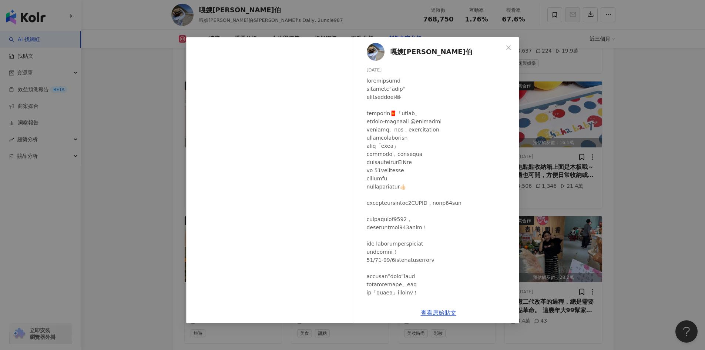
click at [580, 127] on div "嘎嫂二伯 2024/11/7 1.2萬 24 56.4萬 查看原始貼文" at bounding box center [352, 175] width 705 height 350
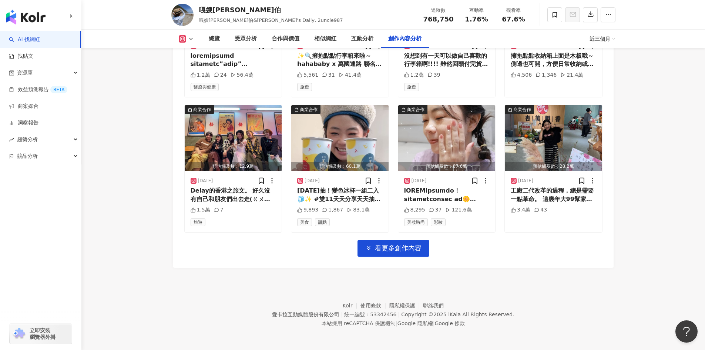
scroll to position [8627, 0]
click at [397, 250] on span "看更多創作內容" at bounding box center [398, 248] width 47 height 8
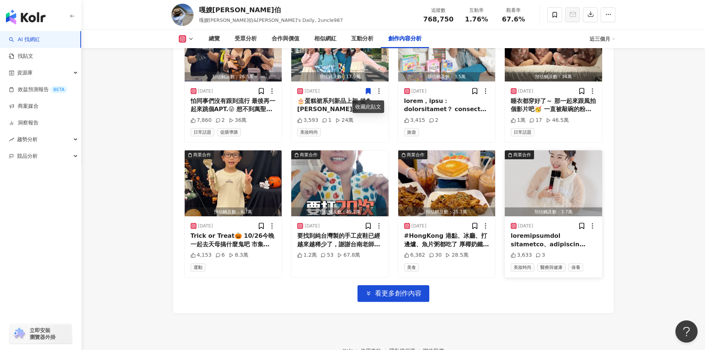
scroll to position [9032, 0]
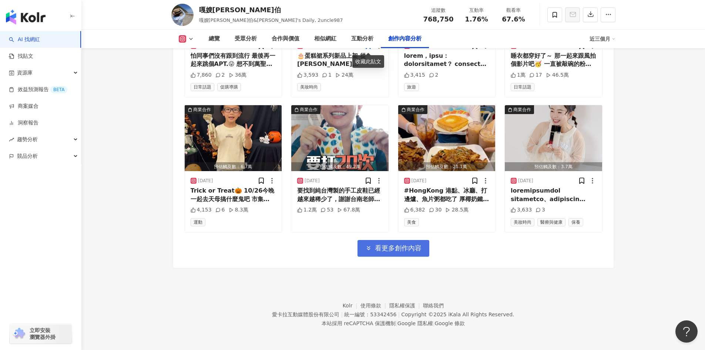
click at [401, 246] on span "看更多創作內容" at bounding box center [398, 248] width 47 height 8
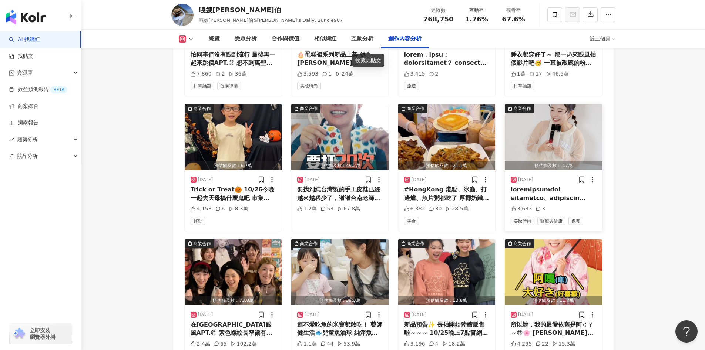
click at [561, 198] on div at bounding box center [554, 194] width 86 height 17
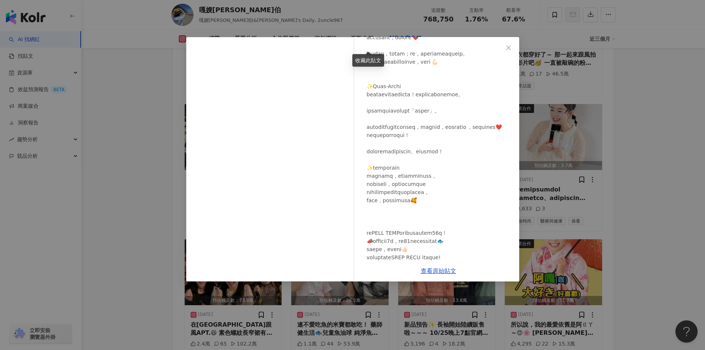
scroll to position [308, 0]
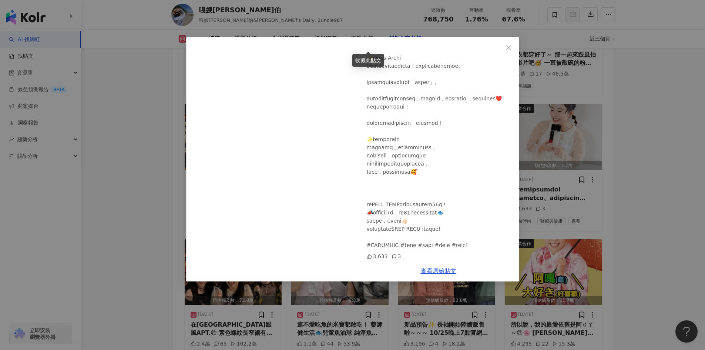
click at [638, 191] on div "嘎嫂二伯 2024/10/24 3,633 3 查看原始貼文" at bounding box center [352, 175] width 705 height 350
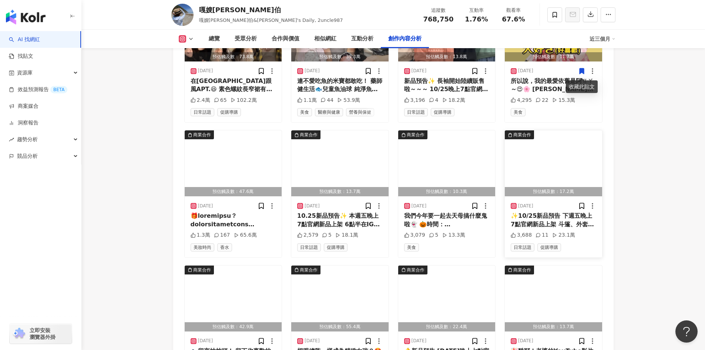
scroll to position [9437, 0]
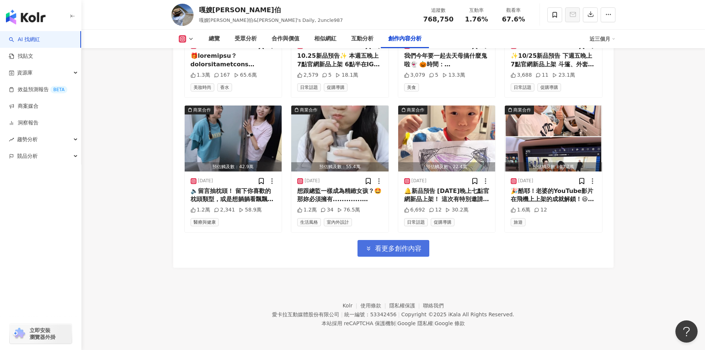
click at [377, 249] on span "看更多創作內容" at bounding box center [398, 248] width 47 height 8
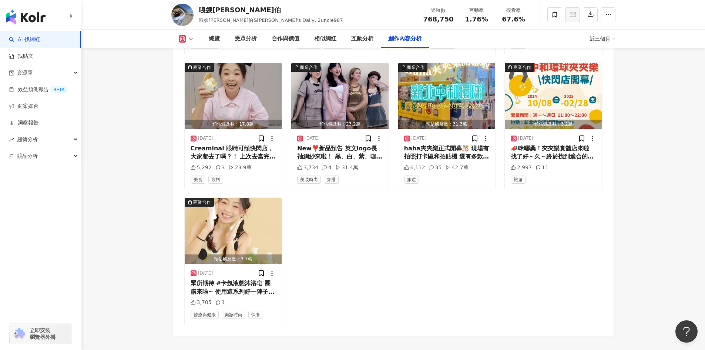
scroll to position [9682, 0]
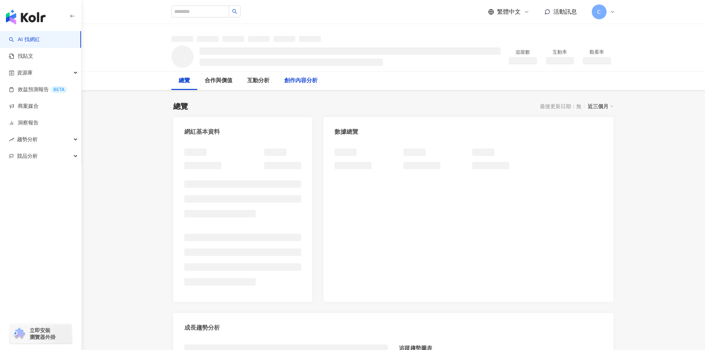
click at [302, 84] on div "創作內容分析" at bounding box center [300, 80] width 33 height 9
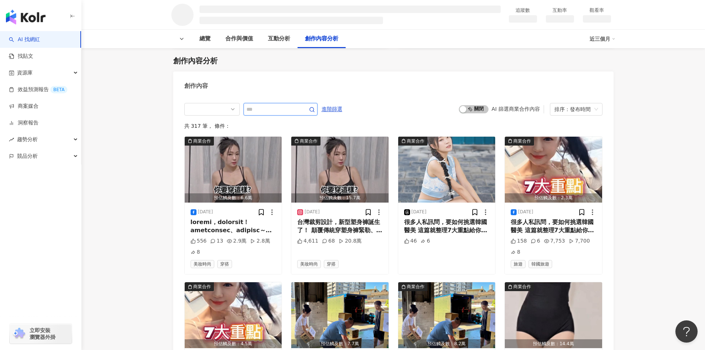
click at [257, 107] on input "text" at bounding box center [273, 109] width 52 height 9
type input "*"
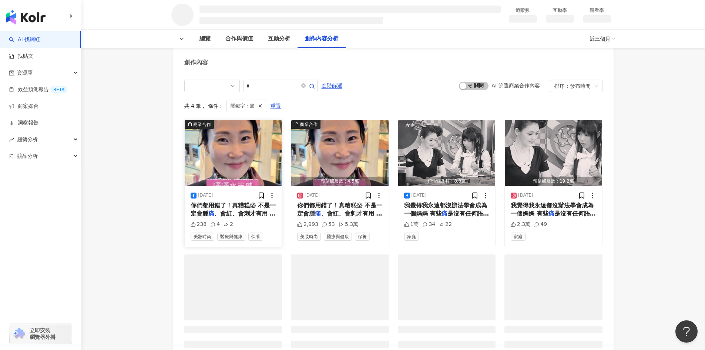
click at [233, 207] on span "你們都用錯了！真糟糕😱 不是一定會腫" at bounding box center [233, 209] width 85 height 15
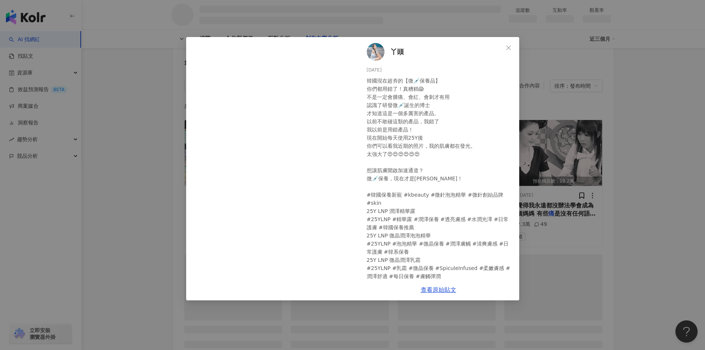
scroll to position [12, 0]
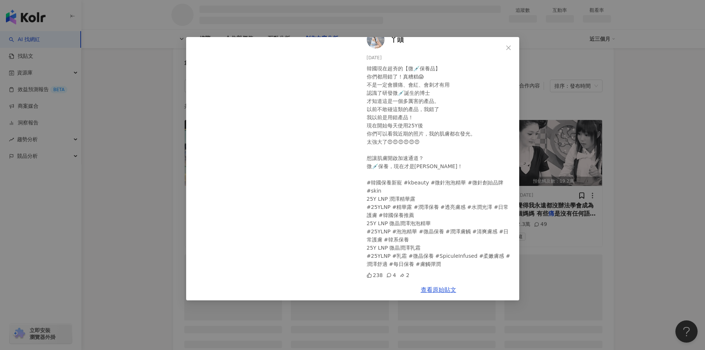
click at [646, 162] on div "丫頭 2025/5/25 韓國現在超夯的【微💉保養品】 你們都用錯了！真糟糕😱 不是一定會腫痛、會紅、會刺才有用 認識了研發微💉誕生的博士 才知道這是一個多厲…" at bounding box center [352, 175] width 705 height 350
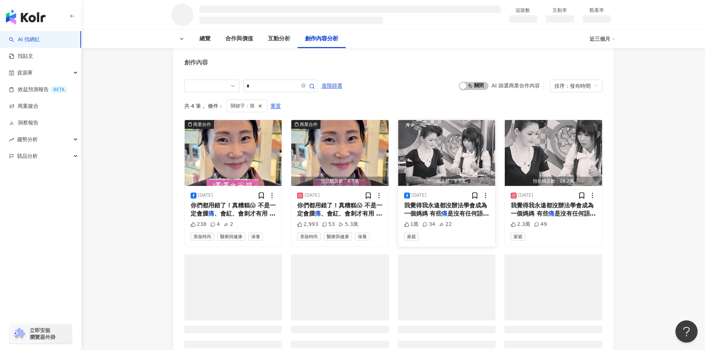
click at [455, 199] on div "2025/5/10 我覺得我永遠都沒辦法學會成為一個媽媽 有些 痛 是沒有任何語言可以安慰的。 徐媽媽加油 妳曾經給了她全世界最溫暖的愛 讓大S姐像溫柔的光 …" at bounding box center [446, 216] width 97 height 61
click at [444, 203] on span "我覺得我永遠都沒辦法學會成為一個媽媽 有些" at bounding box center [445, 209] width 83 height 15
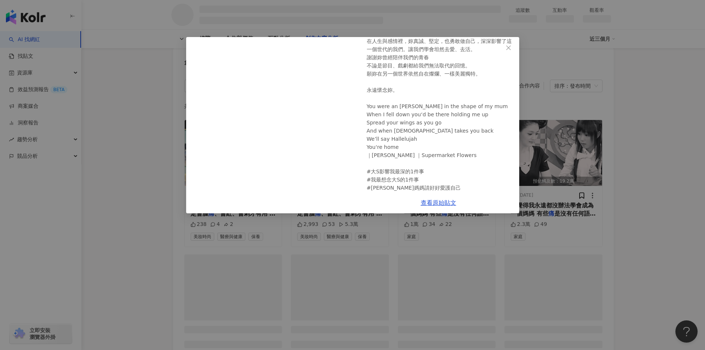
scroll to position [132, 0]
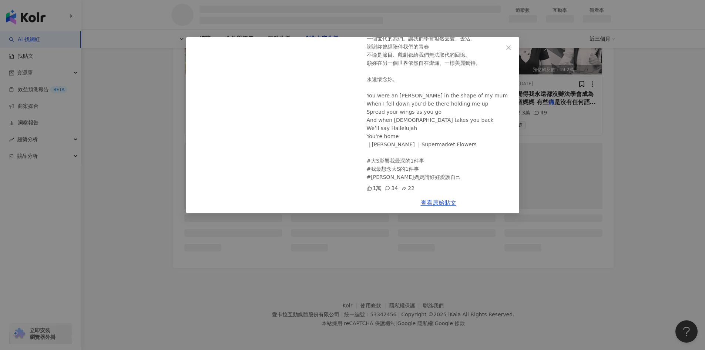
click at [581, 149] on div "丫頭 2025/5/10 我覺得我永遠都沒辦法學會成為一個媽媽 有些痛是沒有任何語言可以安慰的。 徐媽媽加油 妳曾經給了她全世界最溫暖的愛 讓大S姐像溫柔的光…" at bounding box center [352, 175] width 705 height 350
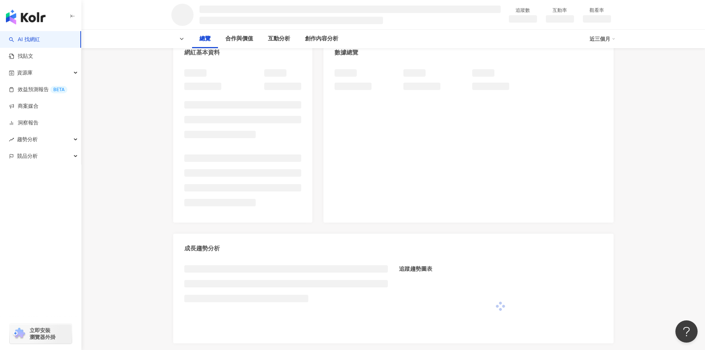
scroll to position [0, 0]
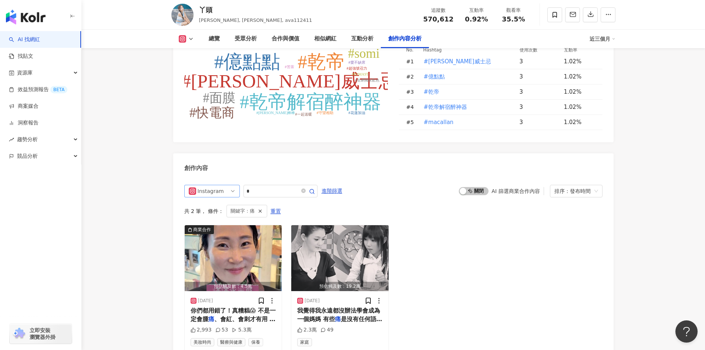
scroll to position [2192, 0]
click at [213, 185] on div "Instagram" at bounding box center [210, 191] width 24 height 12
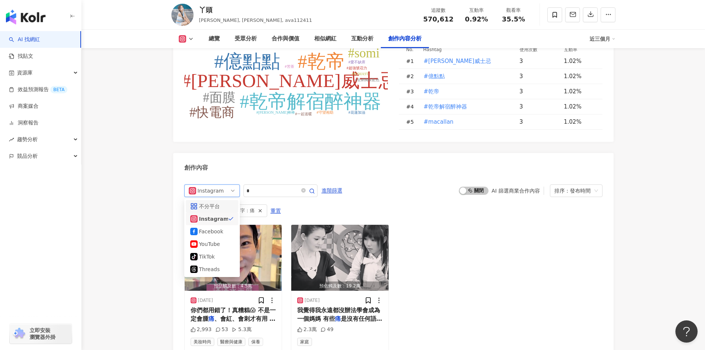
click at [207, 202] on div "不分平台" at bounding box center [211, 206] width 24 height 8
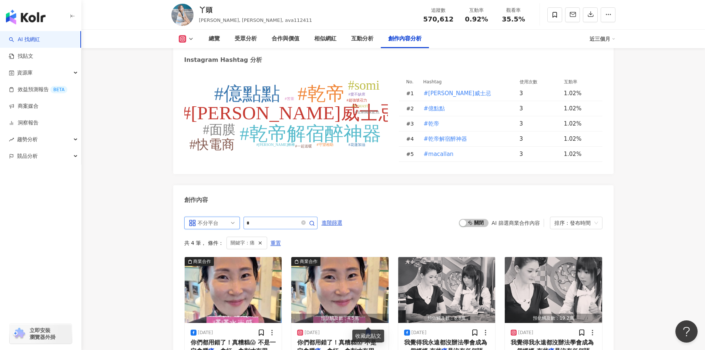
scroll to position [2158, 0]
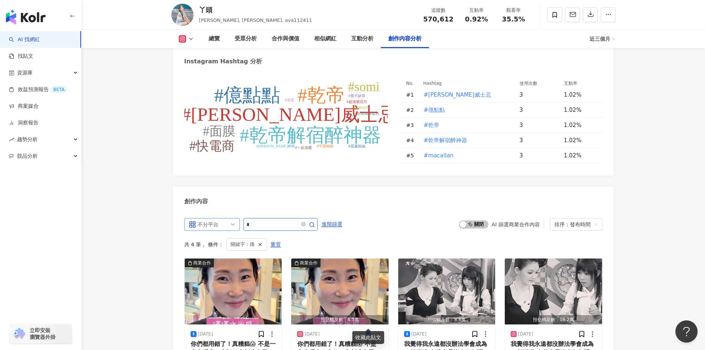
click at [265, 220] on input "*" at bounding box center [273, 224] width 52 height 9
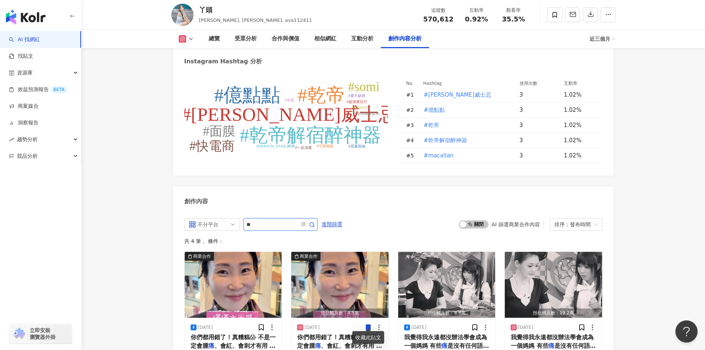
scroll to position [2270, 0]
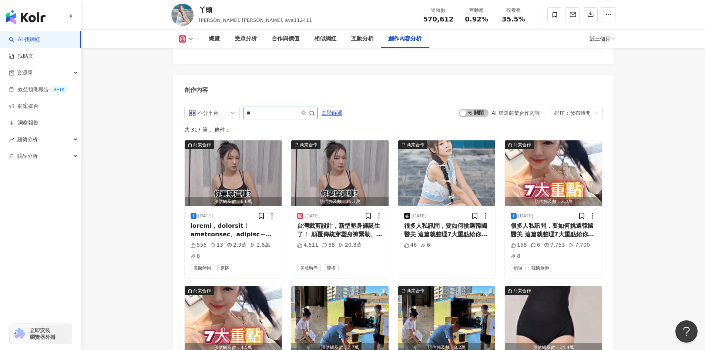
type input "*"
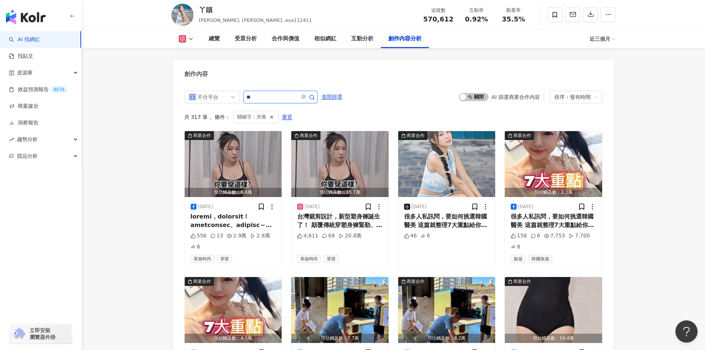
scroll to position [2200, 0]
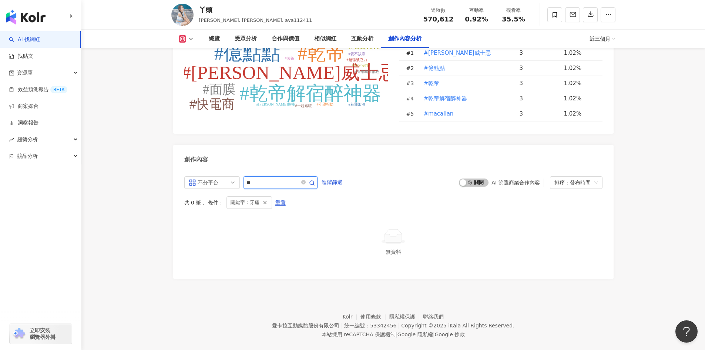
type input "*"
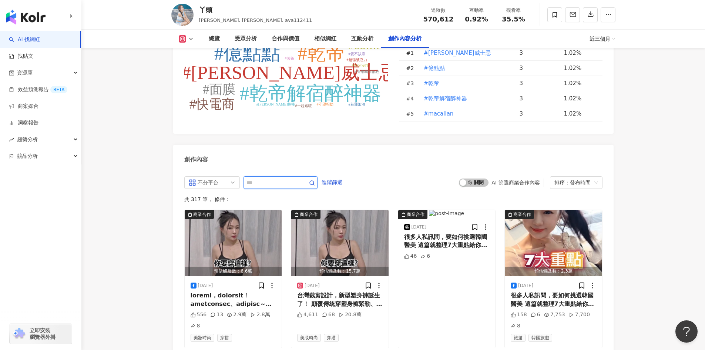
scroll to position [2286, 0]
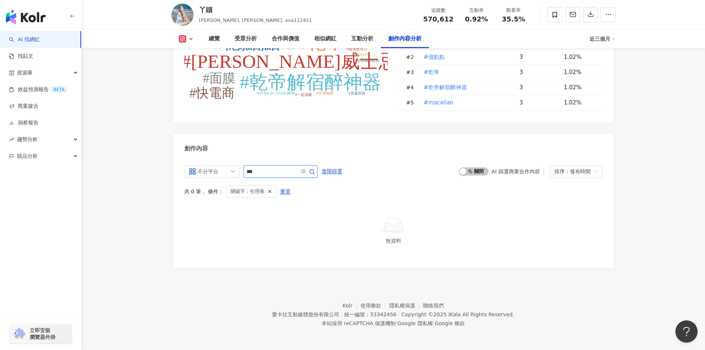
scroll to position [2200, 0]
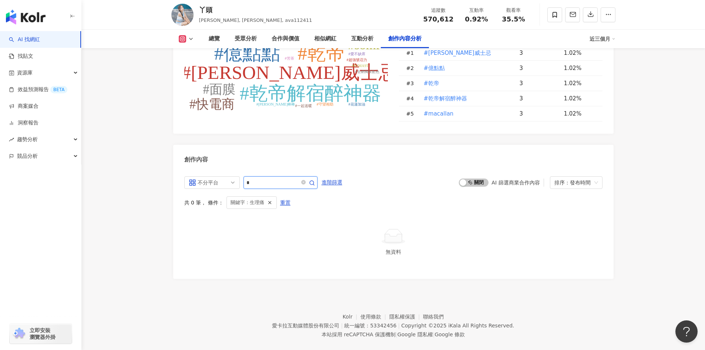
type input "*"
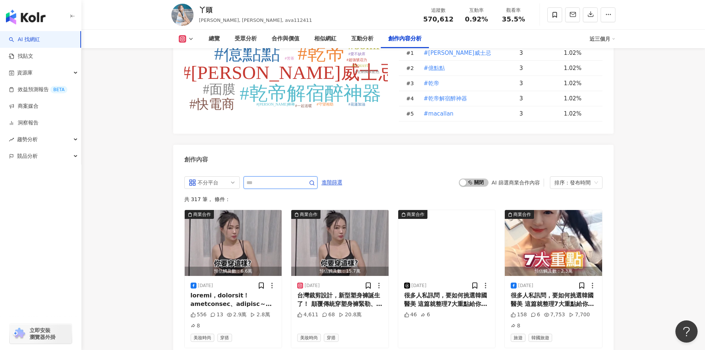
scroll to position [2286, 0]
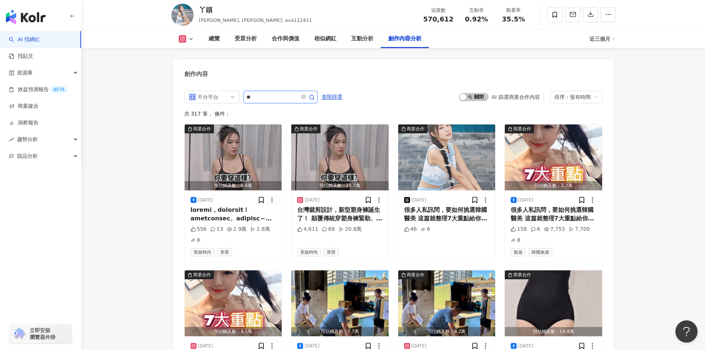
type input "**"
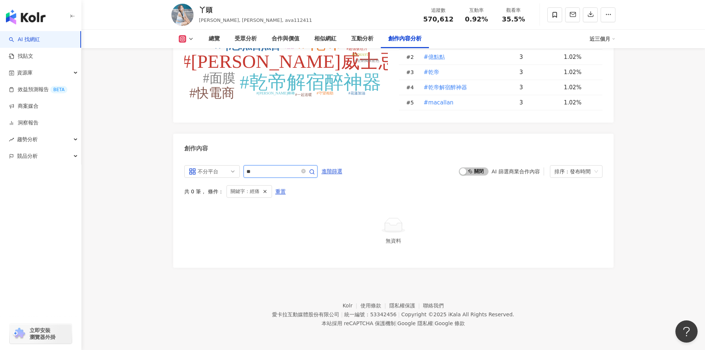
scroll to position [2200, 0]
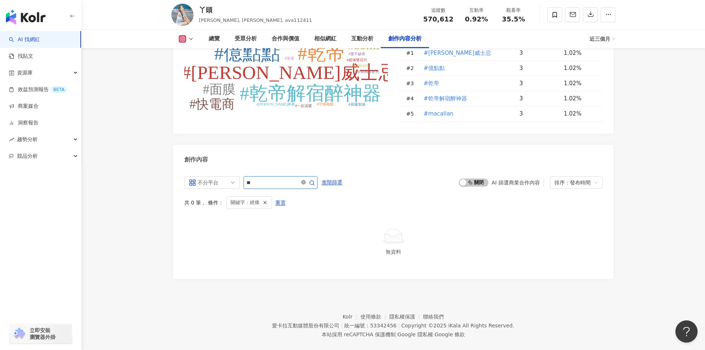
click at [306, 180] on icon "close-circle" at bounding box center [303, 182] width 4 height 4
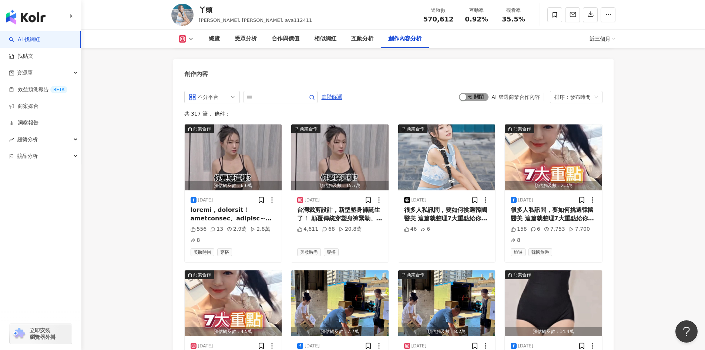
click at [475, 93] on span "啟動 關閉" at bounding box center [474, 97] width 30 height 8
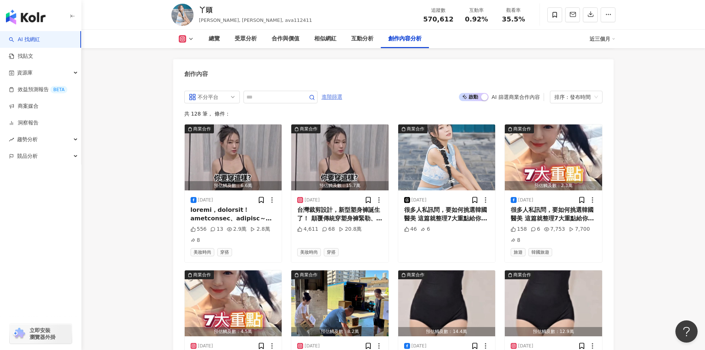
click at [343, 91] on span "進階篩選" at bounding box center [332, 97] width 21 height 12
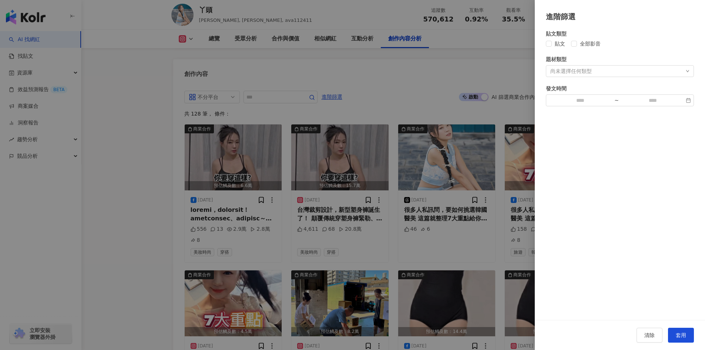
click at [601, 68] on div "尚未選擇任何類型" at bounding box center [620, 71] width 148 height 12
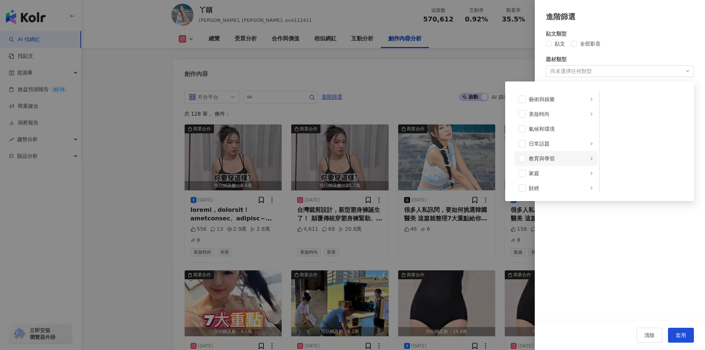
scroll to position [123, 0]
click at [520, 168] on span at bounding box center [522, 168] width 7 height 7
click at [647, 254] on div "貼文類型 貼文 全部影音 題材類型 醫療與健康 藝術與娛樂 美妝時尚 氣候和環境 日常話題 教育與學習 家庭 財經 美食 命理占卜 遊戲 法政社會 生活風格 …" at bounding box center [620, 171] width 170 height 298
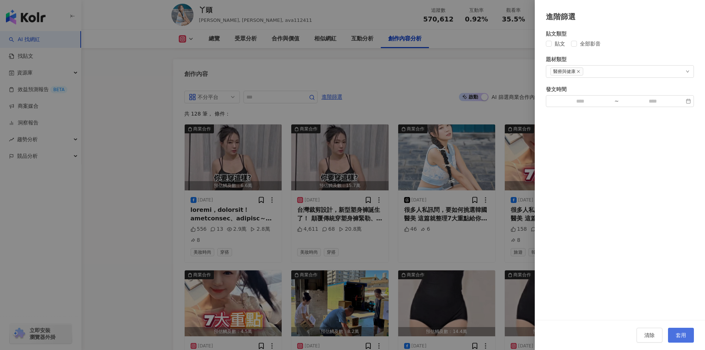
click at [678, 328] on button "套用" at bounding box center [681, 335] width 26 height 15
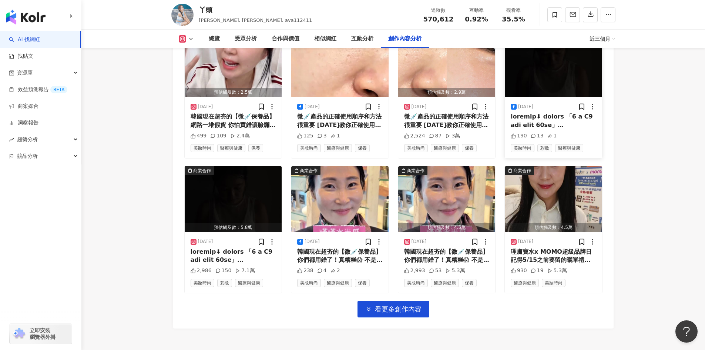
scroll to position [2534, 0]
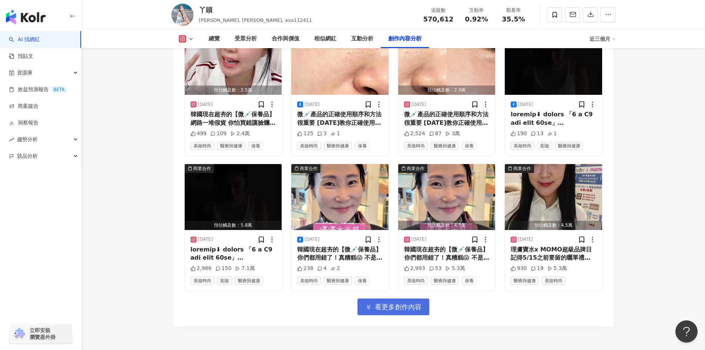
click at [401, 298] on button "看更多創作內容" at bounding box center [394, 306] width 72 height 17
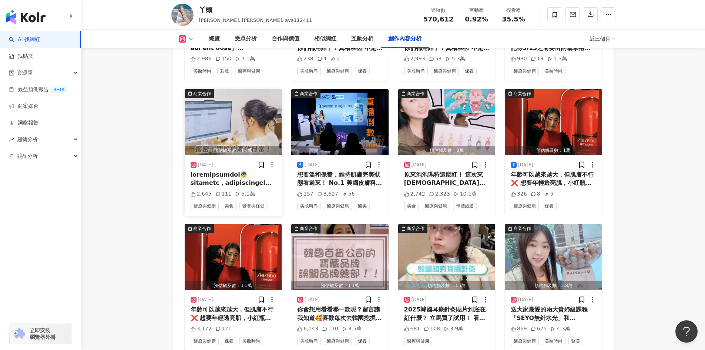
scroll to position [2743, 0]
click at [224, 171] on div at bounding box center [234, 179] width 86 height 17
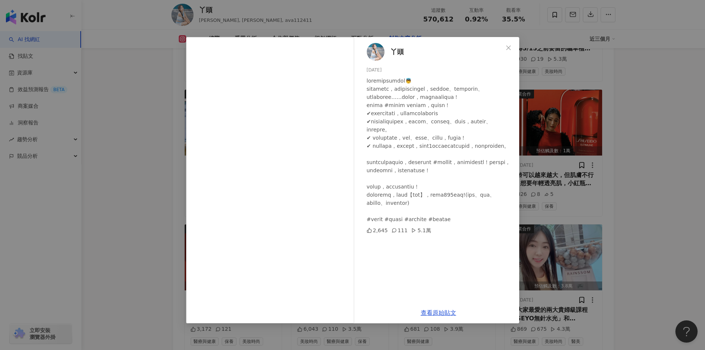
click at [587, 133] on div "丫頭 2025/3/24 2,645 111 5.1萬 查看原始貼文" at bounding box center [352, 175] width 705 height 350
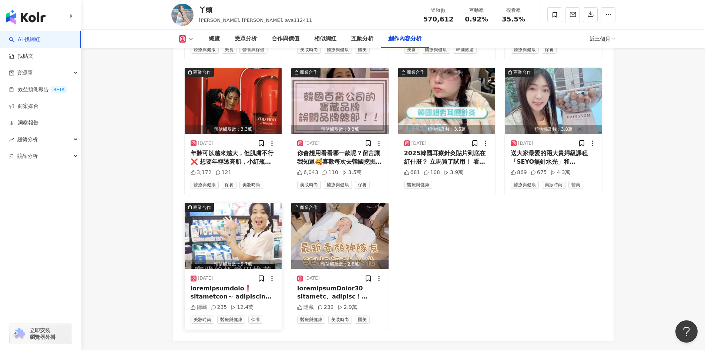
scroll to position [2900, 0]
click at [231, 216] on img "button" at bounding box center [233, 236] width 97 height 66
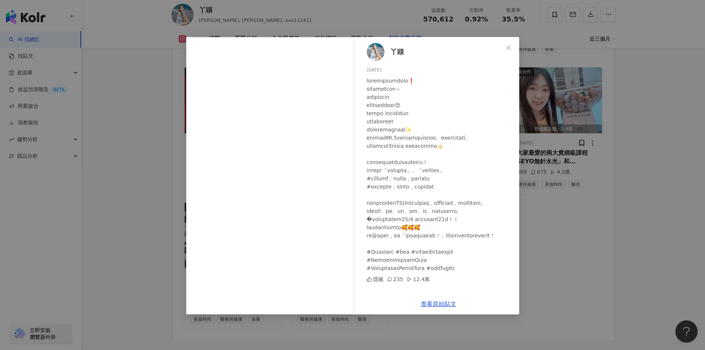
scroll to position [23, 0]
click at [585, 237] on div "丫頭 2024/11/6 隱藏 235 12.4萬 查看原始貼文" at bounding box center [352, 175] width 705 height 350
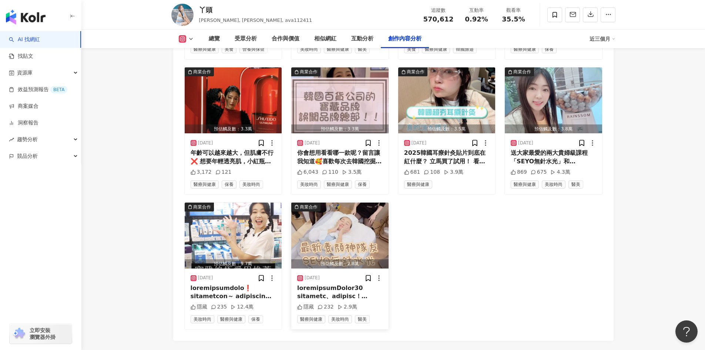
click at [373, 235] on img "button" at bounding box center [339, 236] width 97 height 66
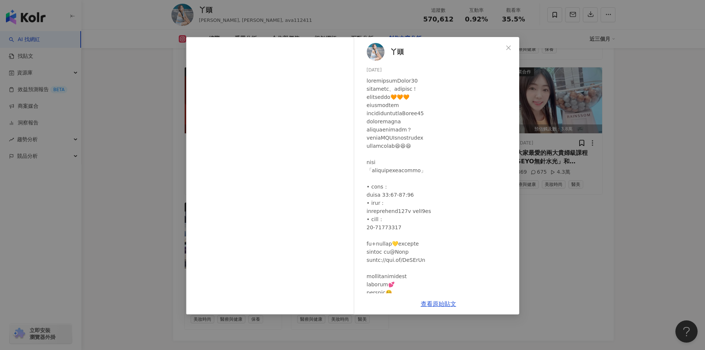
click at [548, 215] on div "丫頭 2024/10/29 隱藏 232 2.9萬 查看原始貼文" at bounding box center [352, 175] width 705 height 350
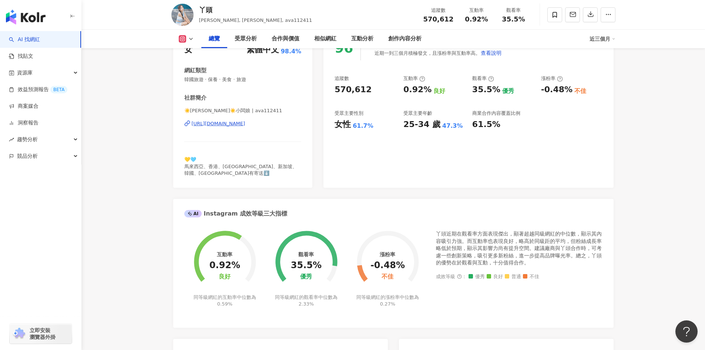
scroll to position [0, 0]
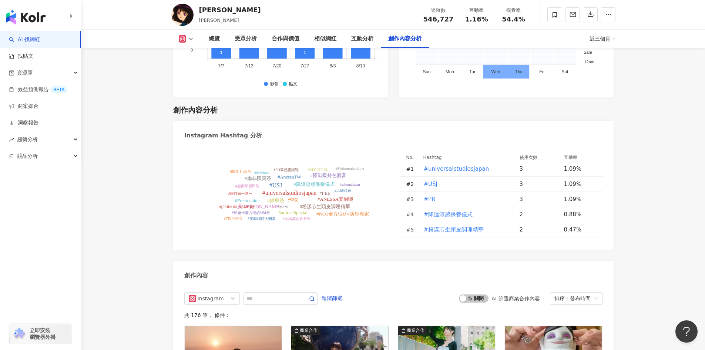
scroll to position [2222, 0]
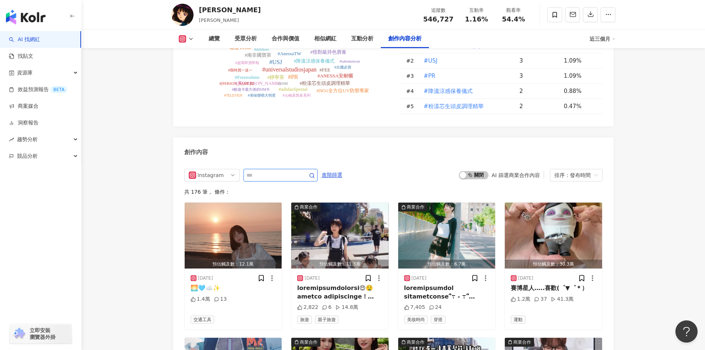
click at [273, 171] on input "text" at bounding box center [273, 175] width 52 height 9
type input "*"
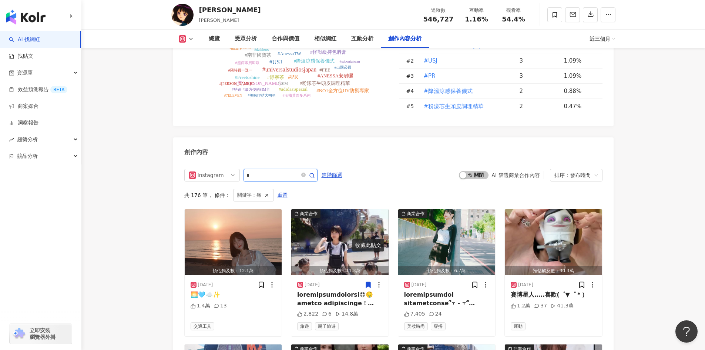
scroll to position [2264, 0]
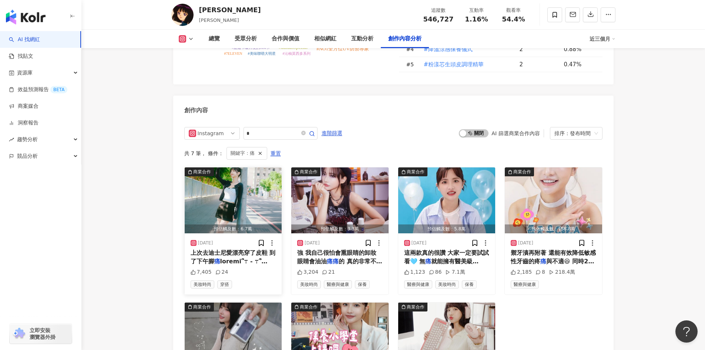
click at [230, 258] on span at bounding box center [231, 348] width 81 height 181
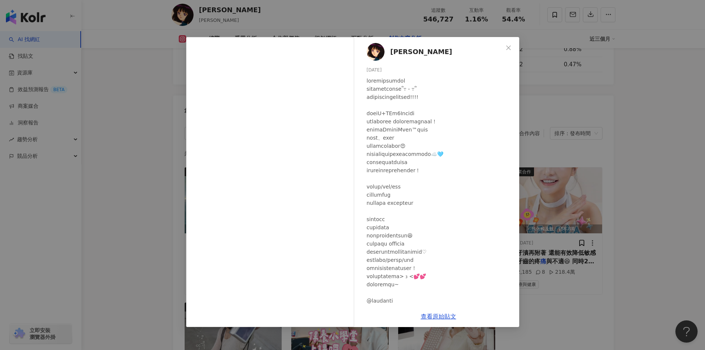
click at [117, 196] on div "Nina 2025/9/30 7,405 24 查看原始貼文" at bounding box center [352, 175] width 705 height 350
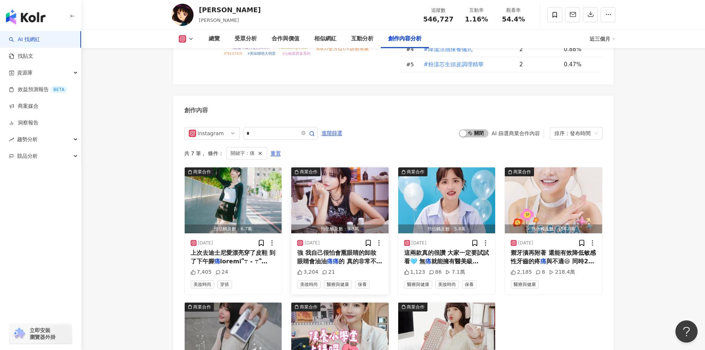
click at [344, 249] on span "強 我自己很怕會熏眼睛的卸妝 眼睛會油油" at bounding box center [336, 256] width 79 height 15
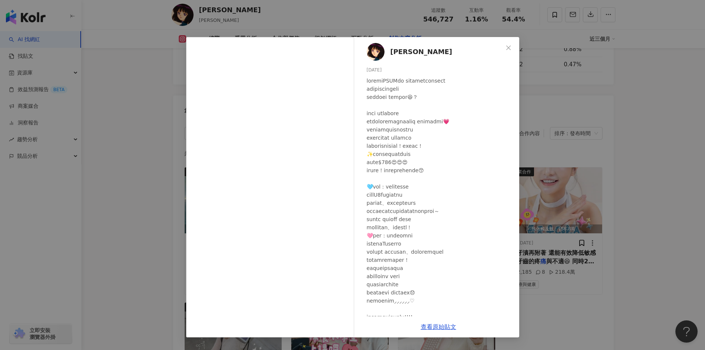
scroll to position [32, 0]
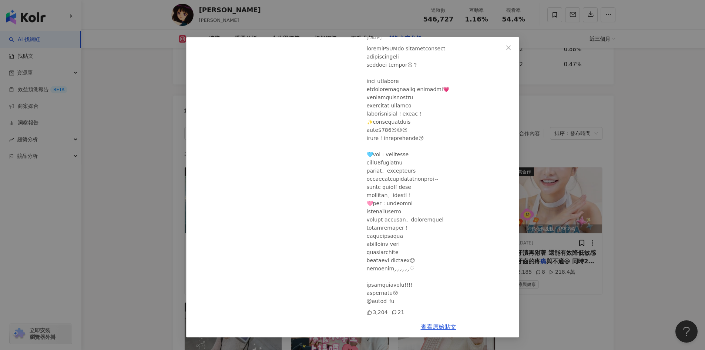
click at [563, 254] on div "Nina 2025/9/10 3,204 21 查看原始貼文" at bounding box center [352, 175] width 705 height 350
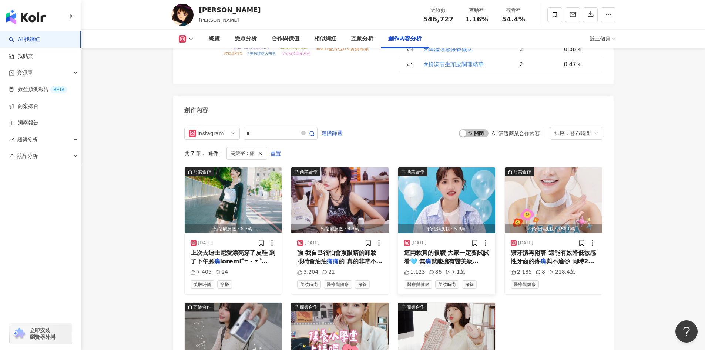
click at [463, 258] on span "就能擁有醫美級水潤透亮肌🫧✨ 即日起" at bounding box center [444, 270] width 80 height 24
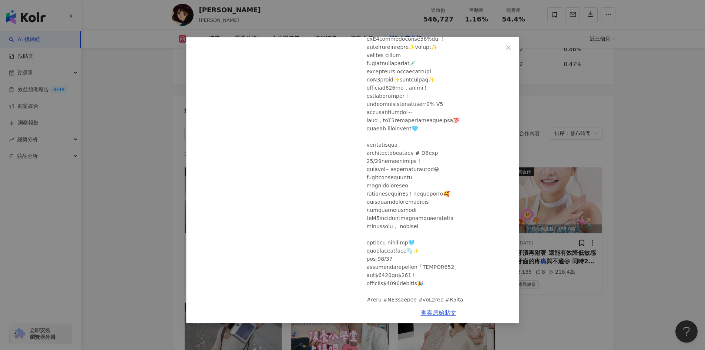
scroll to position [160, 0]
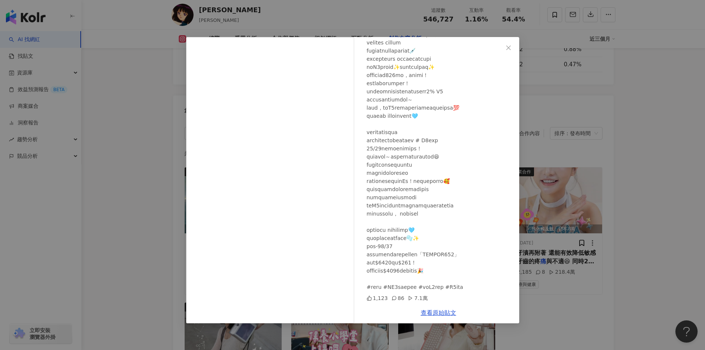
click at [552, 257] on div "Nina 2025/9/3 1,123 86 7.1萬 查看原始貼文" at bounding box center [352, 175] width 705 height 350
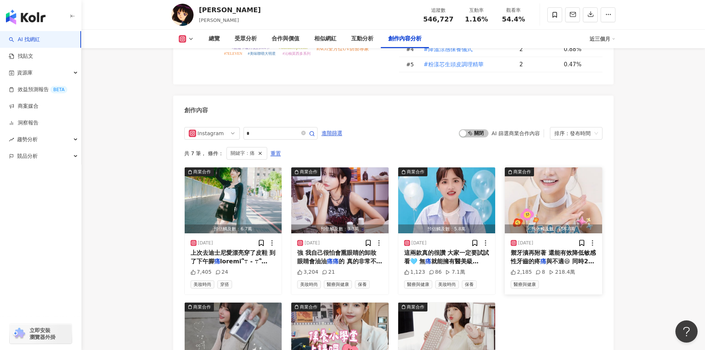
click at [550, 268] on div "218.4萬" at bounding box center [562, 271] width 26 height 7
click at [548, 258] on span "與不適😆 同時24小時長效抗敏保護" at bounding box center [552, 265] width 83 height 15
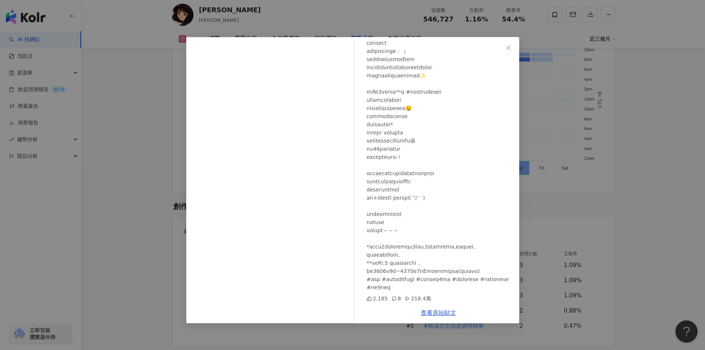
scroll to position [0, 0]
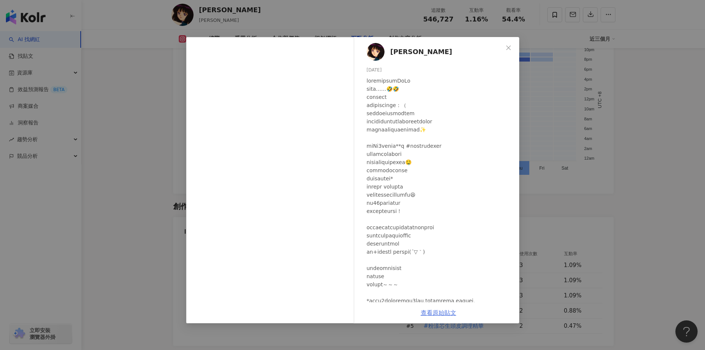
click at [439, 311] on link "查看原始貼文" at bounding box center [439, 312] width 36 height 7
click at [559, 148] on div "Nina 2025/6/16 2,185 8 218.4萬 查看原始貼文" at bounding box center [352, 175] width 705 height 350
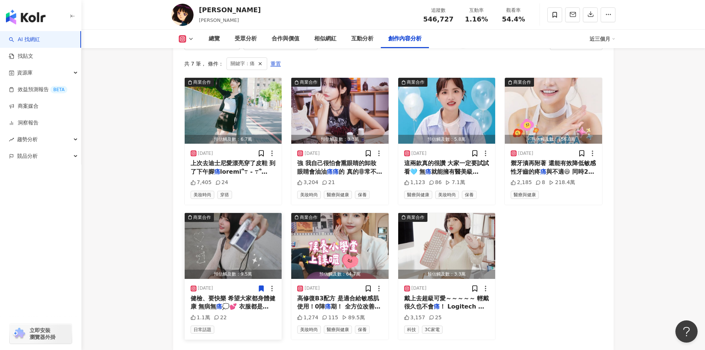
scroll to position [2354, 0]
click at [216, 303] on mark "痛" at bounding box center [219, 306] width 6 height 7
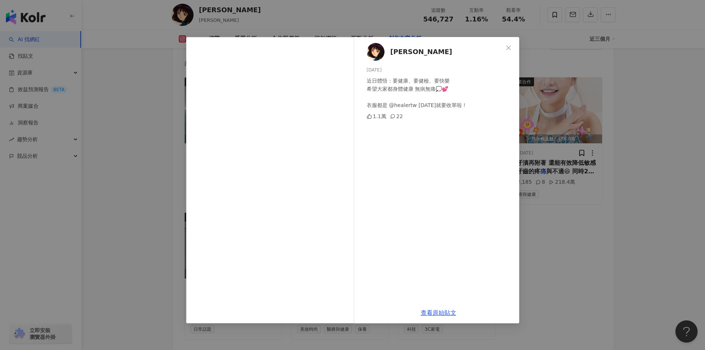
drag, startPoint x: 559, startPoint y: 181, endPoint x: 549, endPoint y: 178, distance: 10.1
click at [557, 177] on div "Nina 2025/5/16 近日體悟：要健康、要健檢、要快樂 希望大家都身體健康 無病無痛💭💕 衣服都是 @healertw 明天就要收單啦！ 1.1萬 2…" at bounding box center [352, 175] width 705 height 350
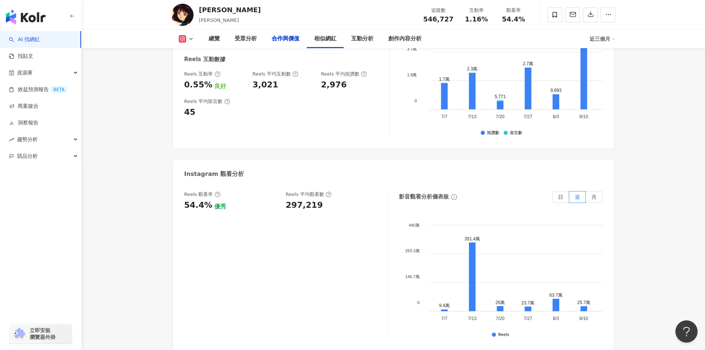
scroll to position [996, 0]
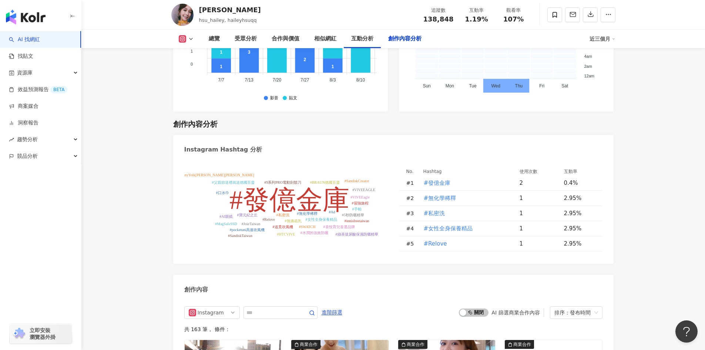
scroll to position [2182, 0]
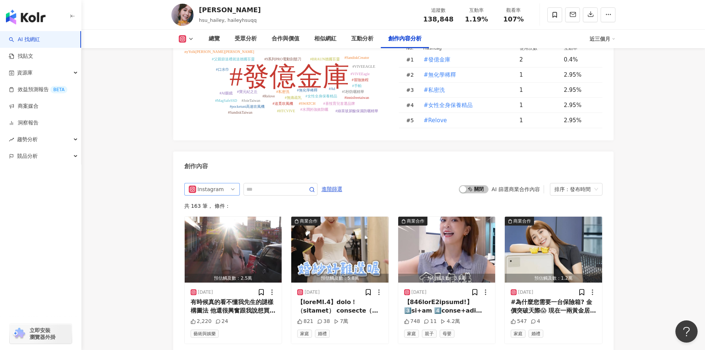
click at [218, 183] on div "Instagram" at bounding box center [210, 189] width 24 height 12
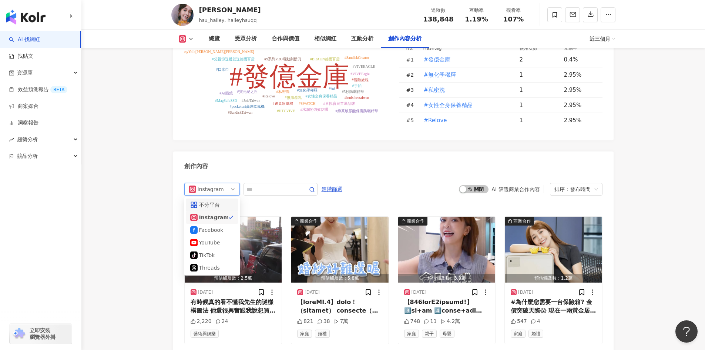
click at [222, 201] on div "不分平台" at bounding box center [211, 205] width 24 height 8
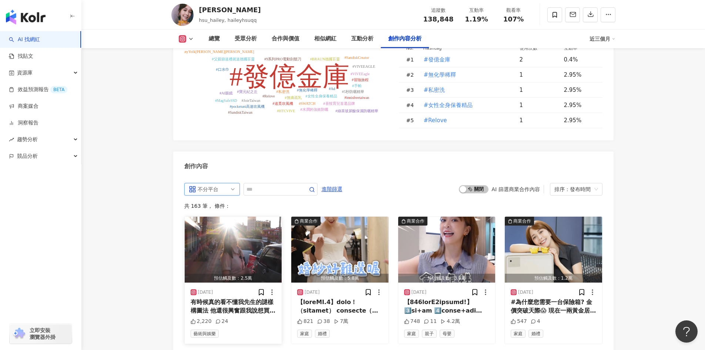
scroll to position [2274, 0]
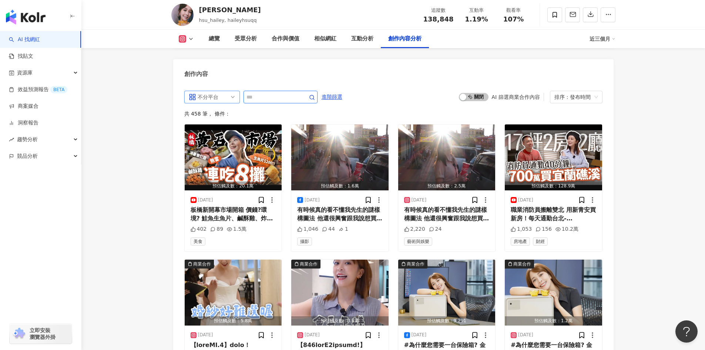
click at [264, 93] on input "text" at bounding box center [273, 97] width 52 height 9
type input "*"
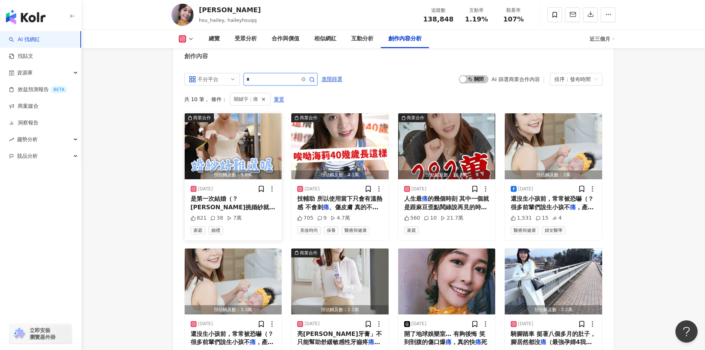
scroll to position [2292, 0]
click at [247, 212] on span "… 所以婚戒鑽戒💍 我直接預約了 I" at bounding box center [232, 219] width 83 height 15
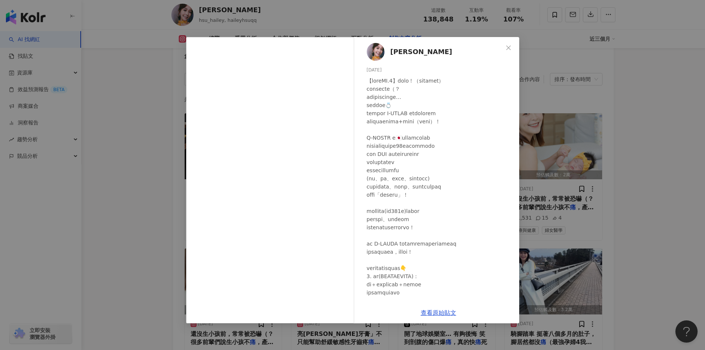
click at [614, 171] on div "[PERSON_NAME] [DATE] 821 38 7萬 查看原始貼文" at bounding box center [352, 175] width 705 height 350
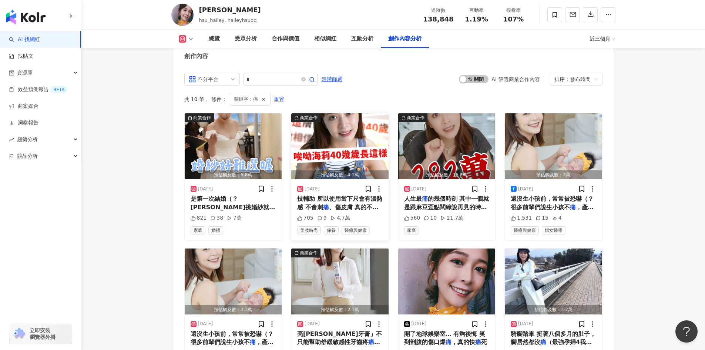
click at [356, 195] on span "技輔助 所以使用當下只會有溫熱感 不會刺" at bounding box center [339, 202] width 85 height 15
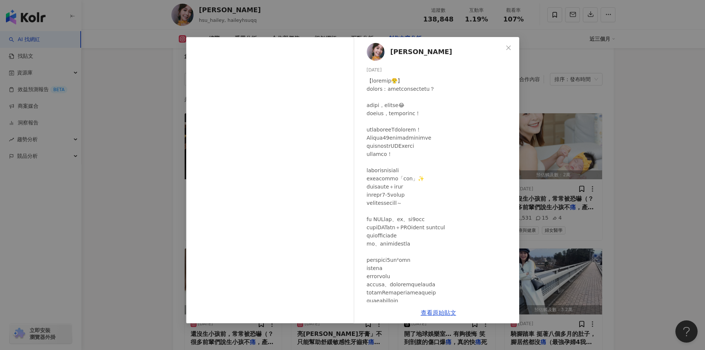
scroll to position [103, 0]
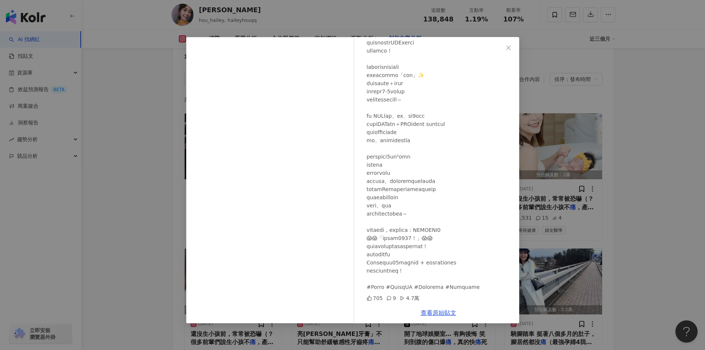
click at [654, 209] on div "[PERSON_NAME] [DATE] 705 9 4.7萬 查看原始貼文" at bounding box center [352, 175] width 705 height 350
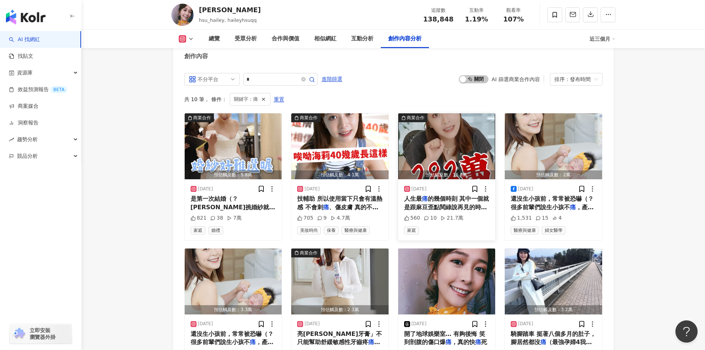
click at [469, 198] on span "的幾個時刻 其中一個就是跟麻豆歪點閱綠說再見的時候..... 誰能想到2022年底買282萬的車 賣出時只剩一半的殘值 真的很心" at bounding box center [446, 215] width 85 height 40
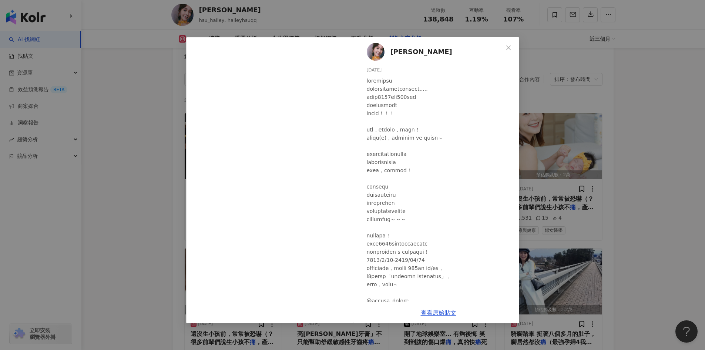
scroll to position [30, 0]
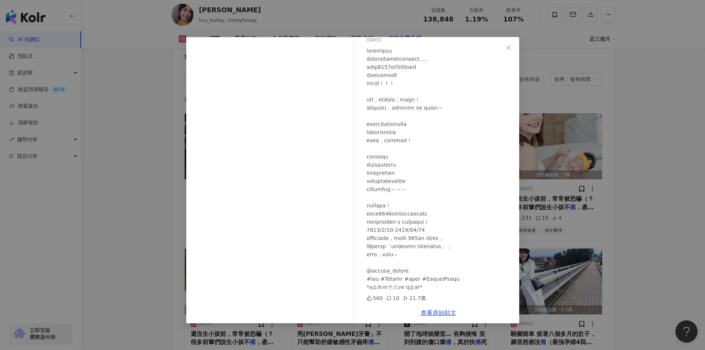
click at [609, 228] on div "[PERSON_NAME] [DATE] 560 10 21.7萬 查看原始貼文" at bounding box center [352, 175] width 705 height 350
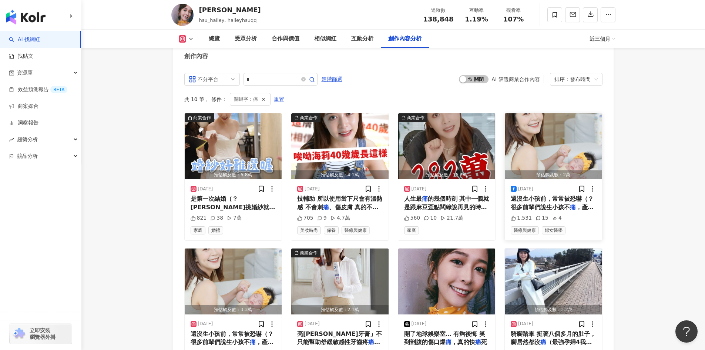
click at [533, 195] on span "還沒生小孩前，常常被恐嚇（？ 很多前輩們說生小孩不" at bounding box center [552, 202] width 83 height 15
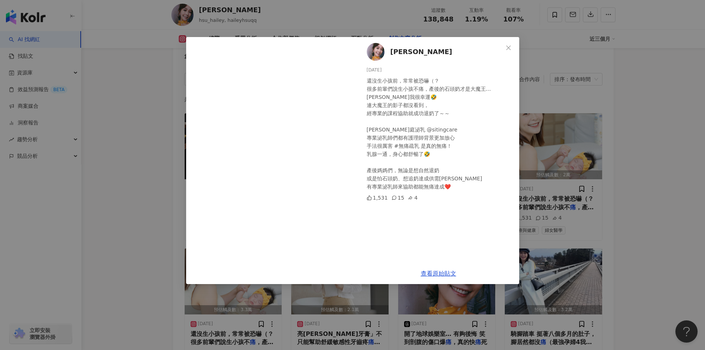
click at [624, 192] on div "[PERSON_NAME] [DATE] 還沒生小孩前，常常被恐嚇（？ 很多前輩們說生小孩不痛，產後的石頭奶才是大魔王… [PERSON_NAME]我很幸運🤣…" at bounding box center [352, 175] width 705 height 350
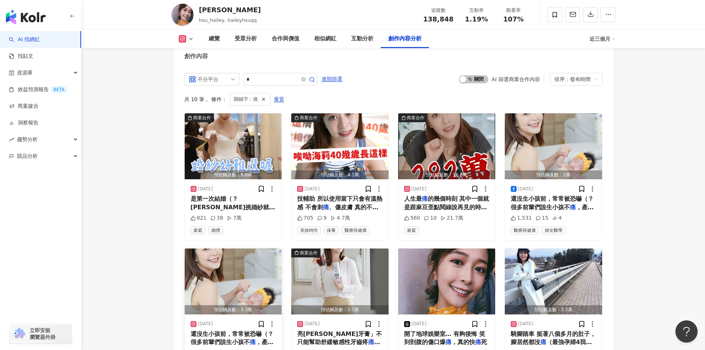
scroll to position [2415, 0]
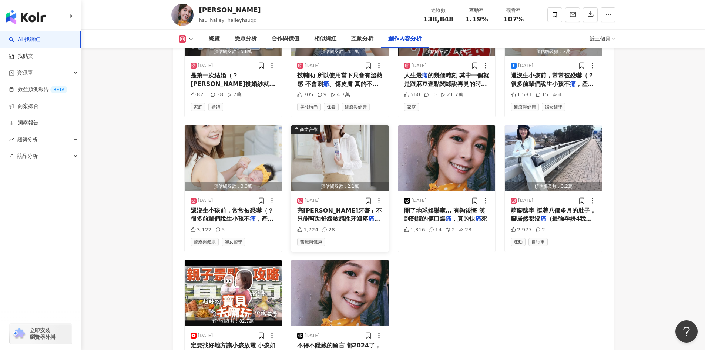
click at [349, 215] on span "同時還能有效亮白提升2色階* 24小" at bounding box center [338, 227] width 83 height 24
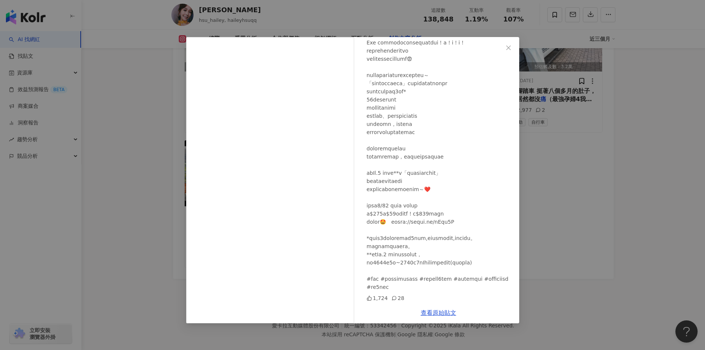
scroll to position [0, 0]
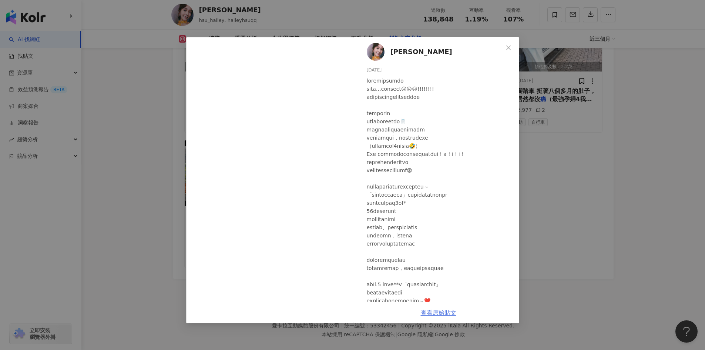
click at [445, 313] on link "查看原始貼文" at bounding box center [439, 312] width 36 height 7
click at [508, 47] on icon "close" at bounding box center [509, 47] width 4 height 4
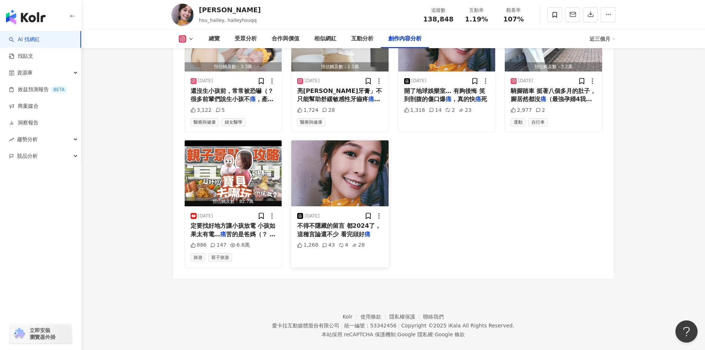
click at [348, 222] on span "不得不隱藏的留言 都2024了，這種言論還不少 看完頭好" at bounding box center [339, 229] width 84 height 15
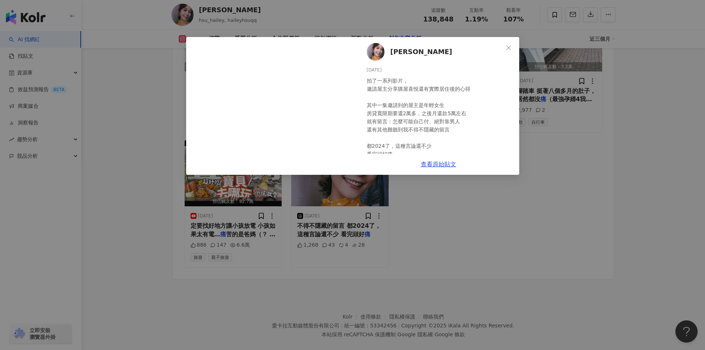
scroll to position [16, 0]
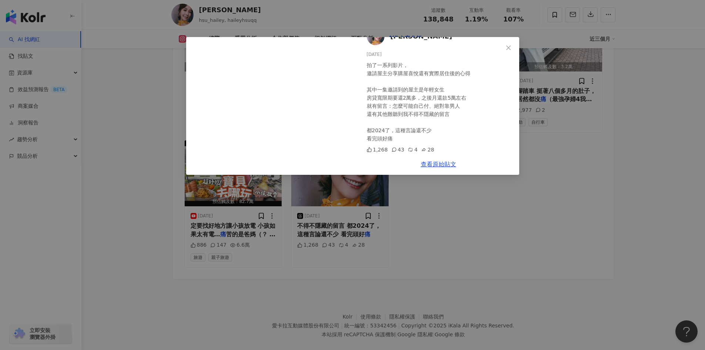
click at [505, 246] on div "[PERSON_NAME] [DATE] 拍了一系列影片， 邀請屋主分享購屋喜悅還有實際居住後的心得 其中一集邀請到的屋主是年輕女生 房貸寬限期要還2萬多，之…" at bounding box center [352, 175] width 705 height 350
